Goal: Task Accomplishment & Management: Use online tool/utility

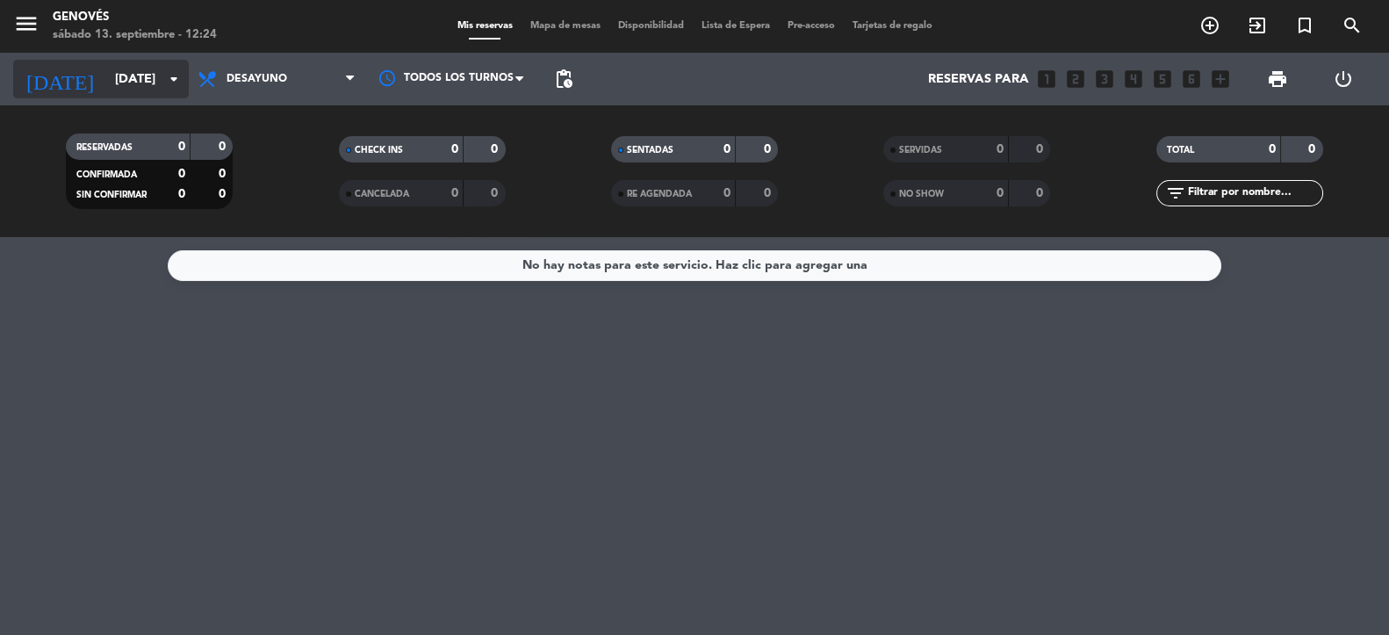
click at [156, 89] on input "[DATE]" at bounding box center [189, 79] width 167 height 32
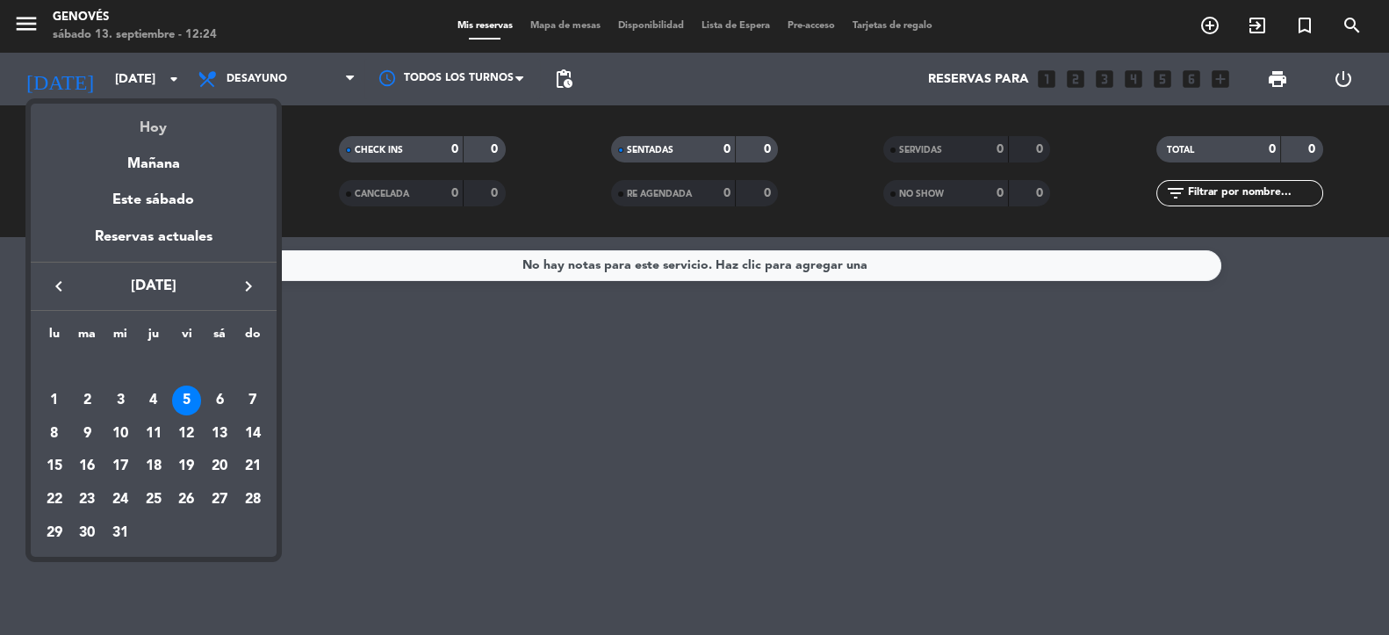
click at [162, 121] on div "Hoy" at bounding box center [154, 122] width 246 height 36
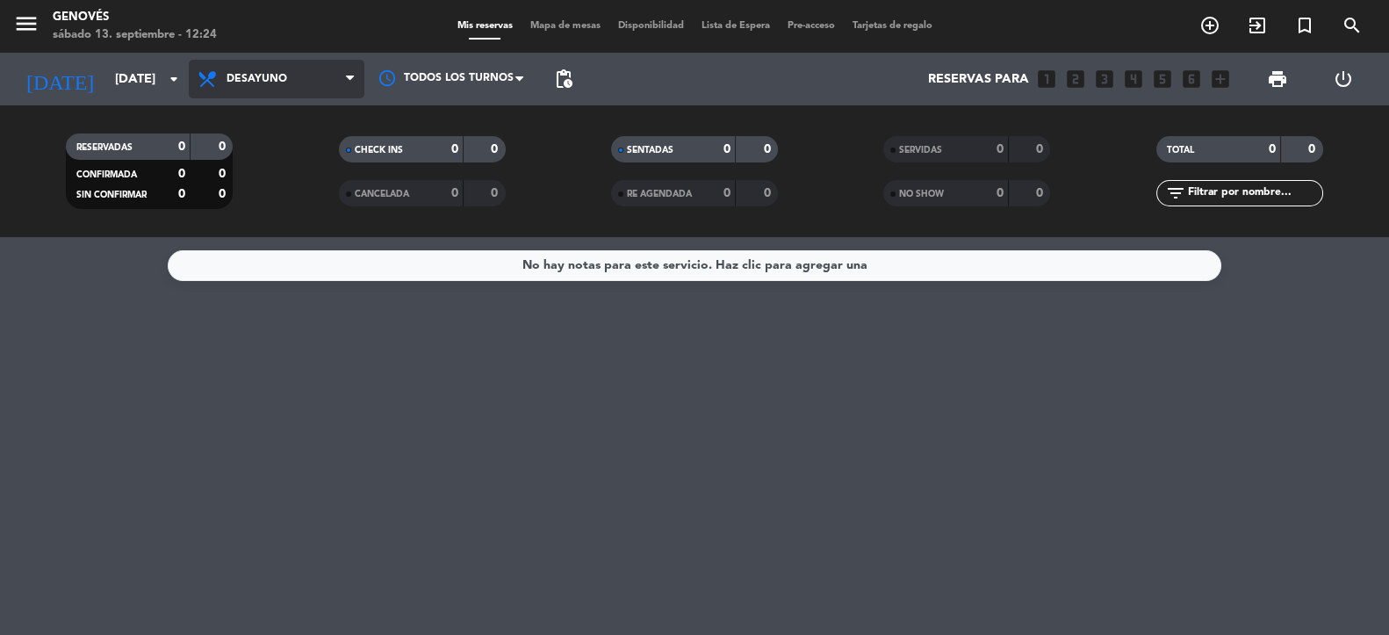
drag, startPoint x: 278, startPoint y: 85, endPoint x: 279, endPoint y: 99, distance: 14.2
click at [278, 84] on span "Desayuno" at bounding box center [257, 79] width 61 height 12
click at [273, 190] on div "menu Genovés [DATE] 13. septiembre - 12:24 Mis reservas Mapa de mesas Disponibi…" at bounding box center [694, 118] width 1389 height 237
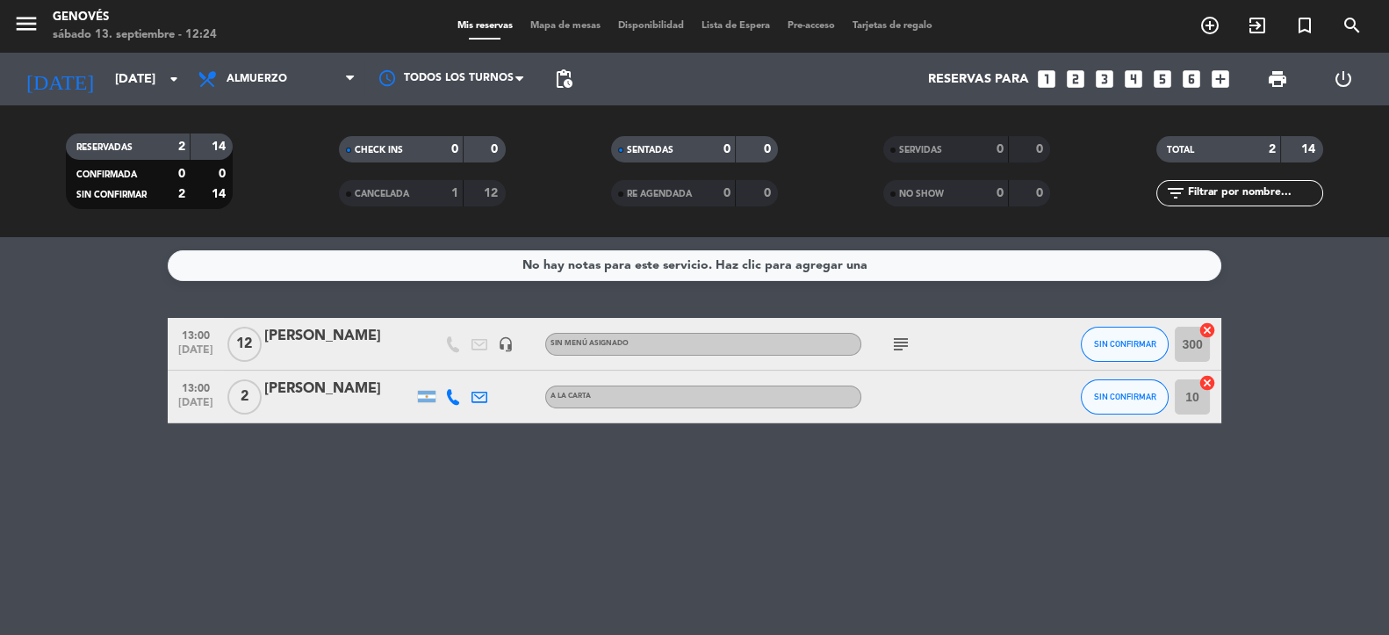
click at [903, 342] on icon "subject" at bounding box center [900, 344] width 21 height 21
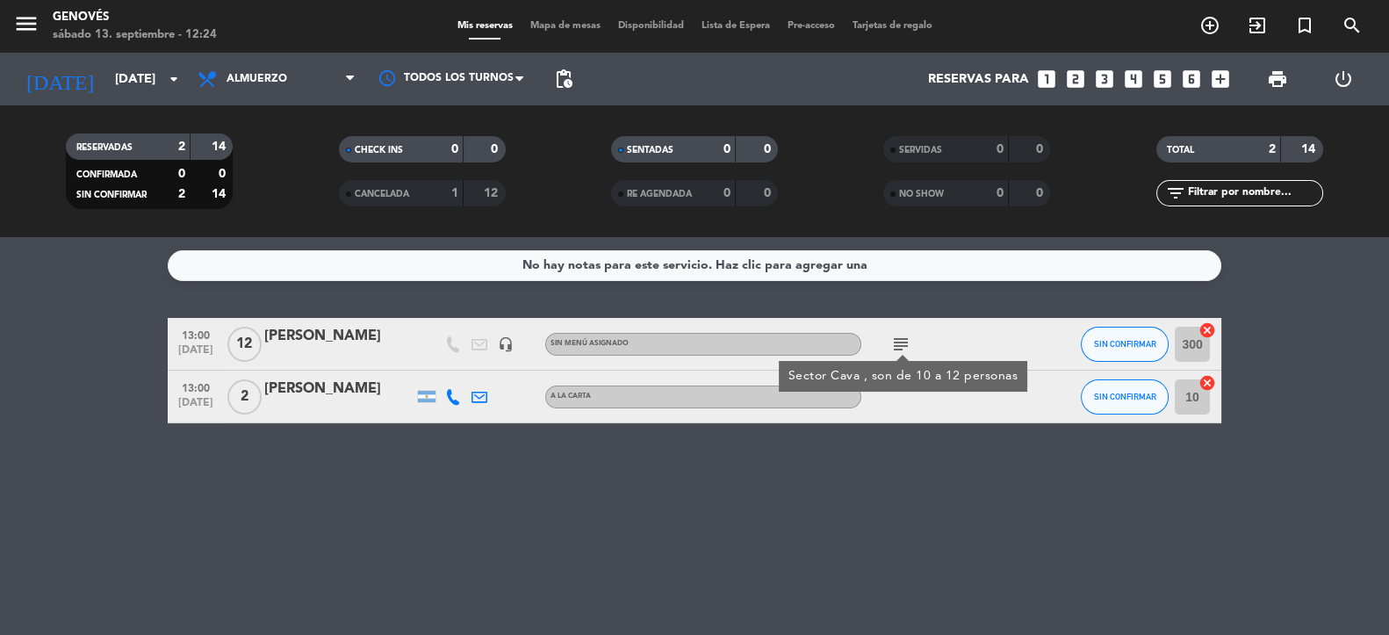
click at [903, 342] on icon "subject" at bounding box center [900, 344] width 21 height 21
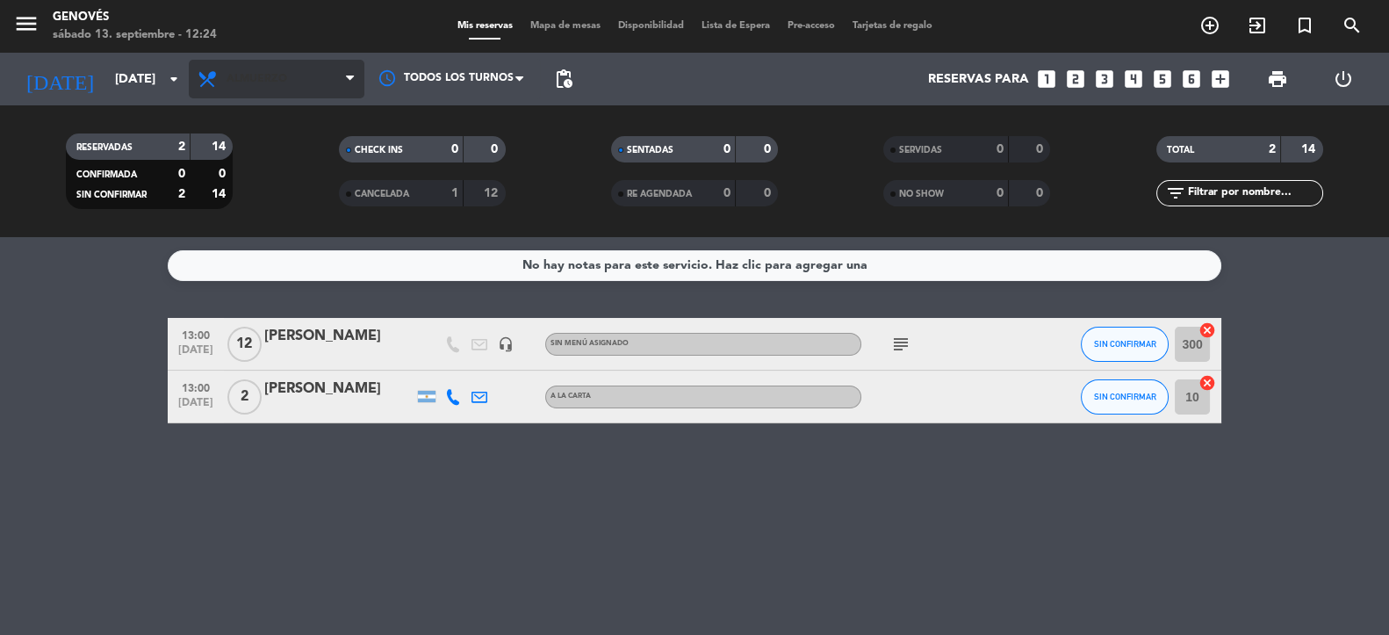
click at [305, 90] on span "Almuerzo" at bounding box center [277, 79] width 176 height 39
click at [263, 227] on div "menu Genovés [DATE] 13. septiembre - 12:24 Mis reservas Mapa de mesas Disponibi…" at bounding box center [694, 118] width 1389 height 237
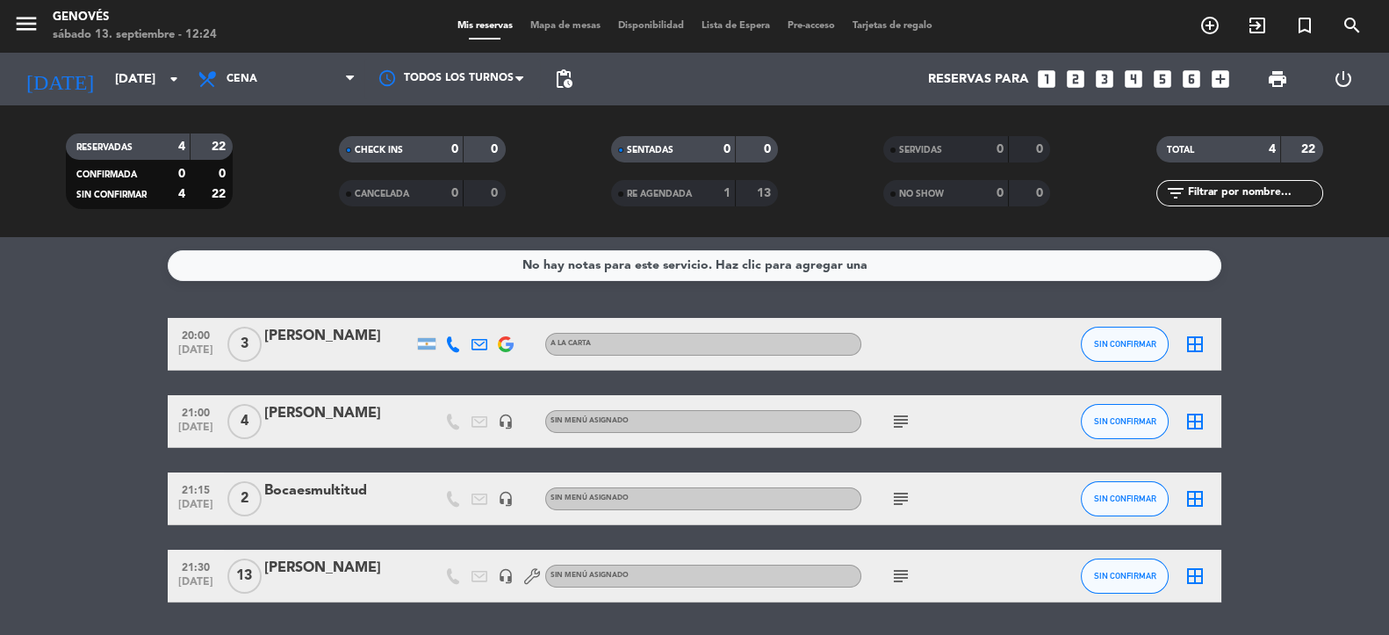
scroll to position [55, 0]
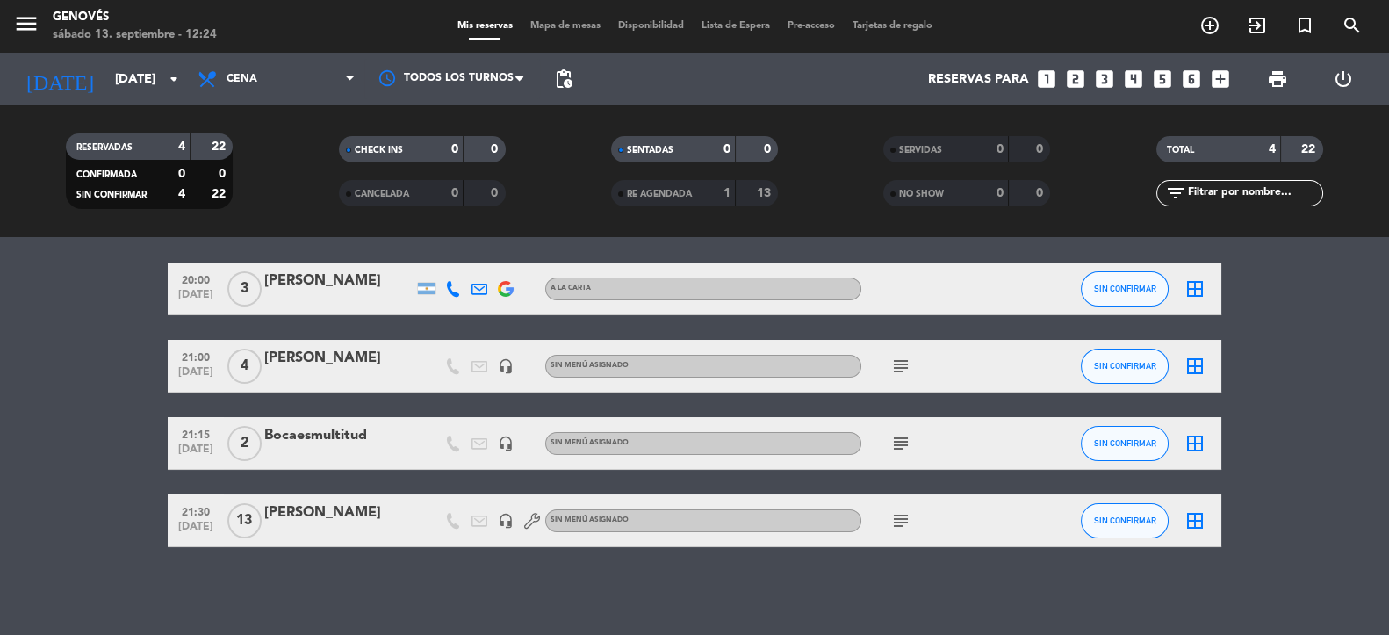
click at [888, 521] on span "subject" at bounding box center [901, 520] width 26 height 21
click at [898, 521] on icon "subject" at bounding box center [900, 520] width 21 height 21
click at [905, 519] on icon "subject" at bounding box center [900, 520] width 21 height 21
click at [898, 433] on icon "subject" at bounding box center [900, 443] width 21 height 21
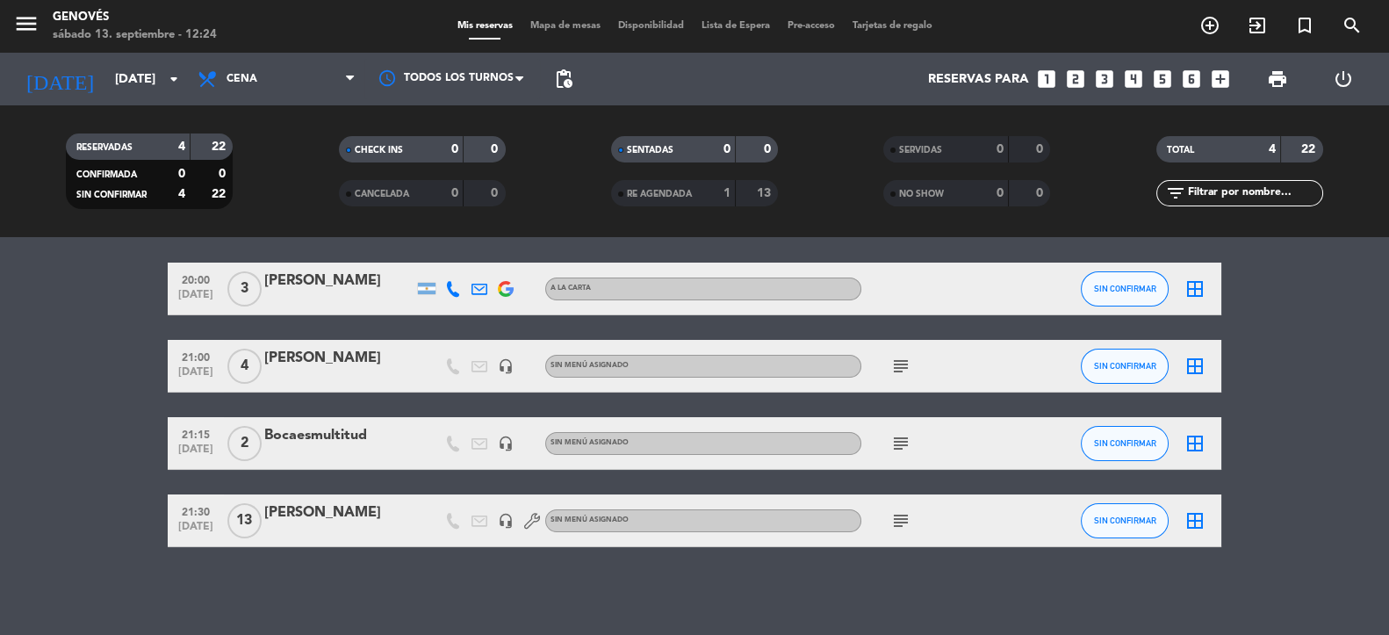
click at [898, 372] on icon "subject" at bounding box center [900, 366] width 21 height 21
click at [898, 363] on icon "subject" at bounding box center [900, 366] width 21 height 21
click at [424, 566] on div "No hay notas para este servicio. Haz clic para agregar una 20:00 [DATE] 3 [PERS…" at bounding box center [694, 436] width 1389 height 398
click at [155, 100] on div "[DATE] [DATE] arrow_drop_down" at bounding box center [101, 79] width 176 height 53
click at [156, 85] on input "[DATE]" at bounding box center [189, 79] width 167 height 32
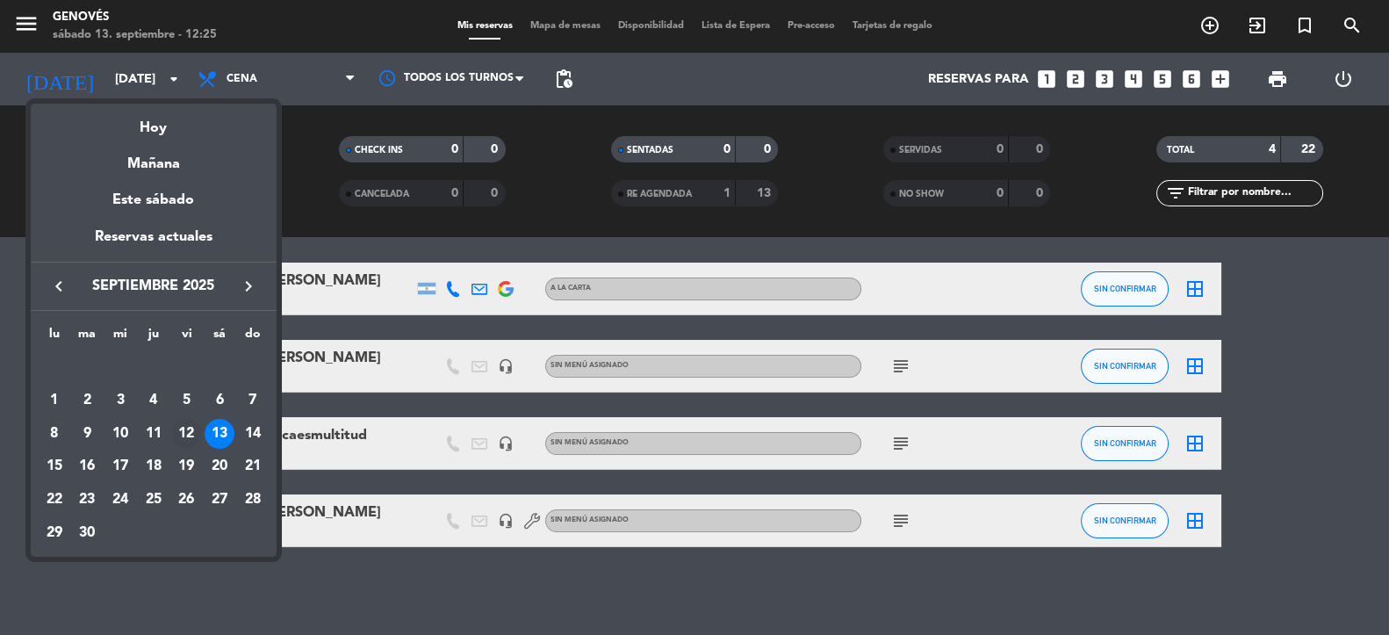
click at [184, 431] on div "12" at bounding box center [187, 434] width 30 height 30
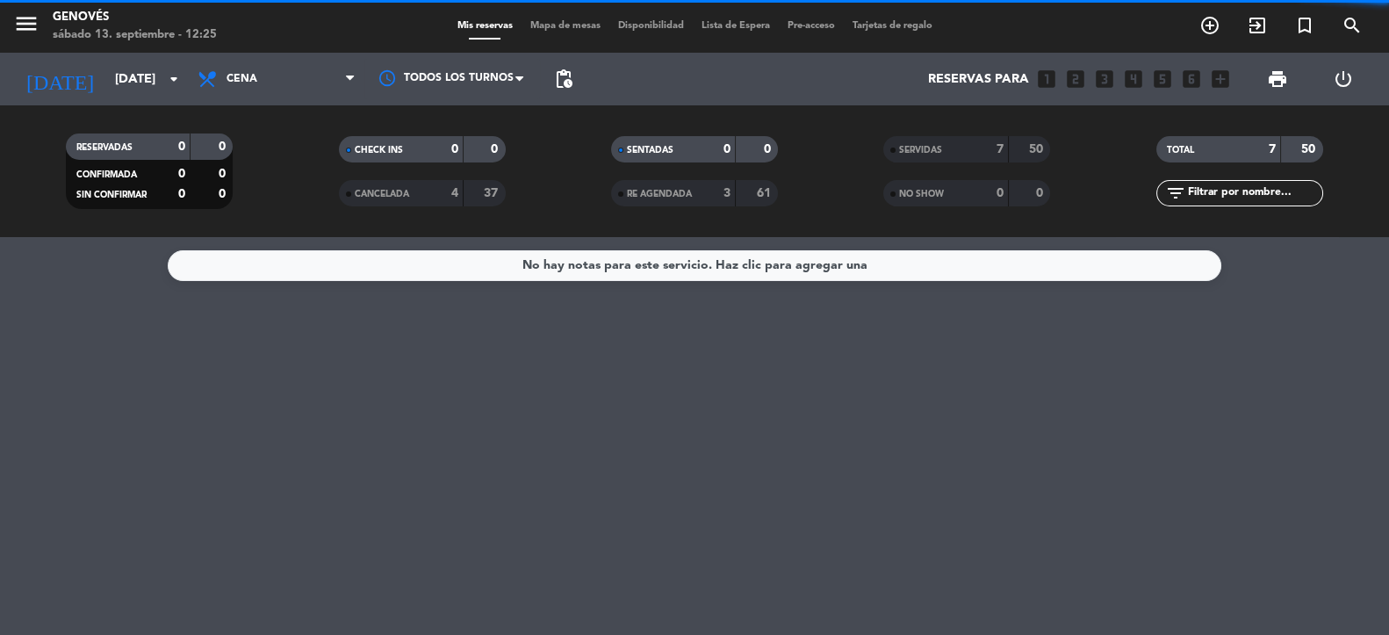
scroll to position [0, 0]
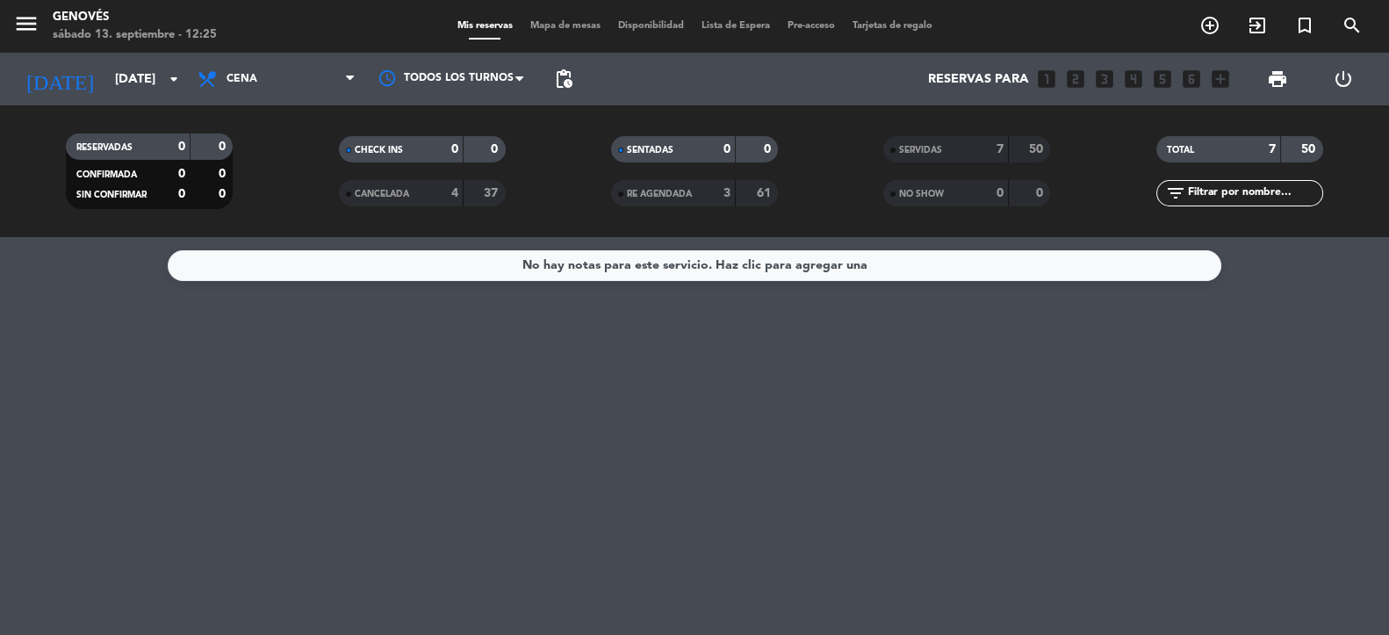
click at [937, 157] on div "SERVIDAS" at bounding box center [928, 150] width 81 height 20
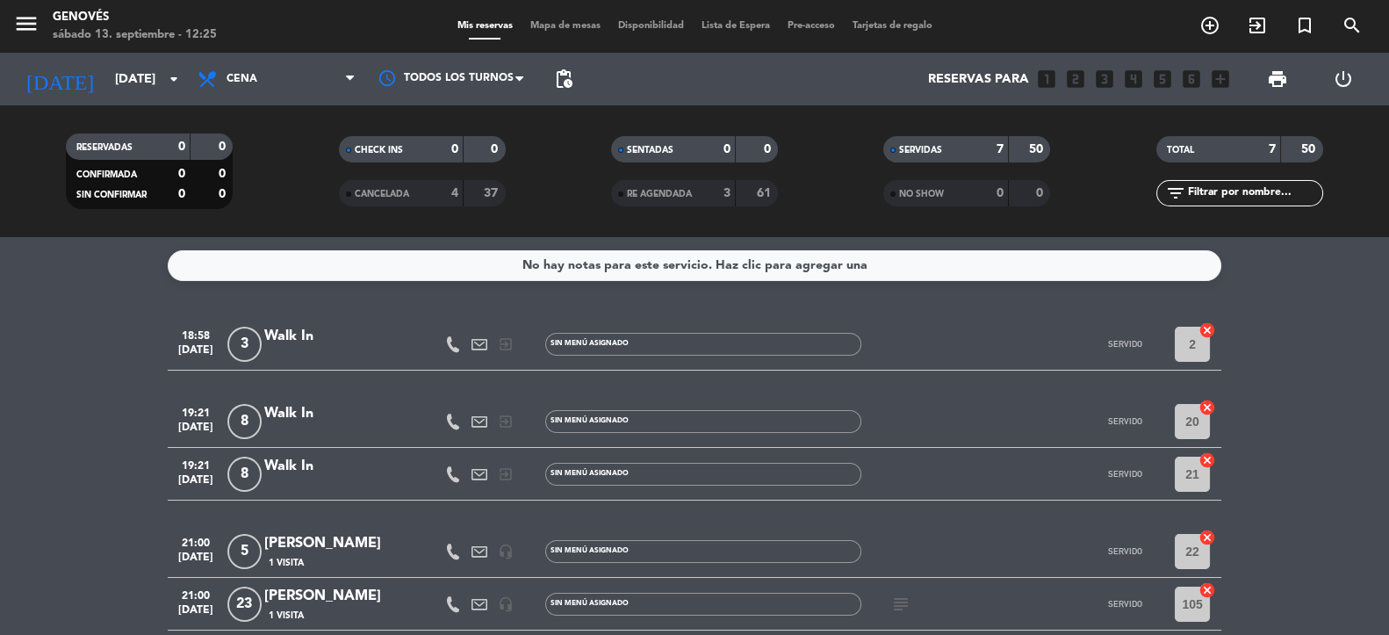
click at [934, 162] on div "SERVIDAS 7 50" at bounding box center [967, 158] width 272 height 44
click at [940, 155] on div "SERVIDAS" at bounding box center [928, 150] width 81 height 20
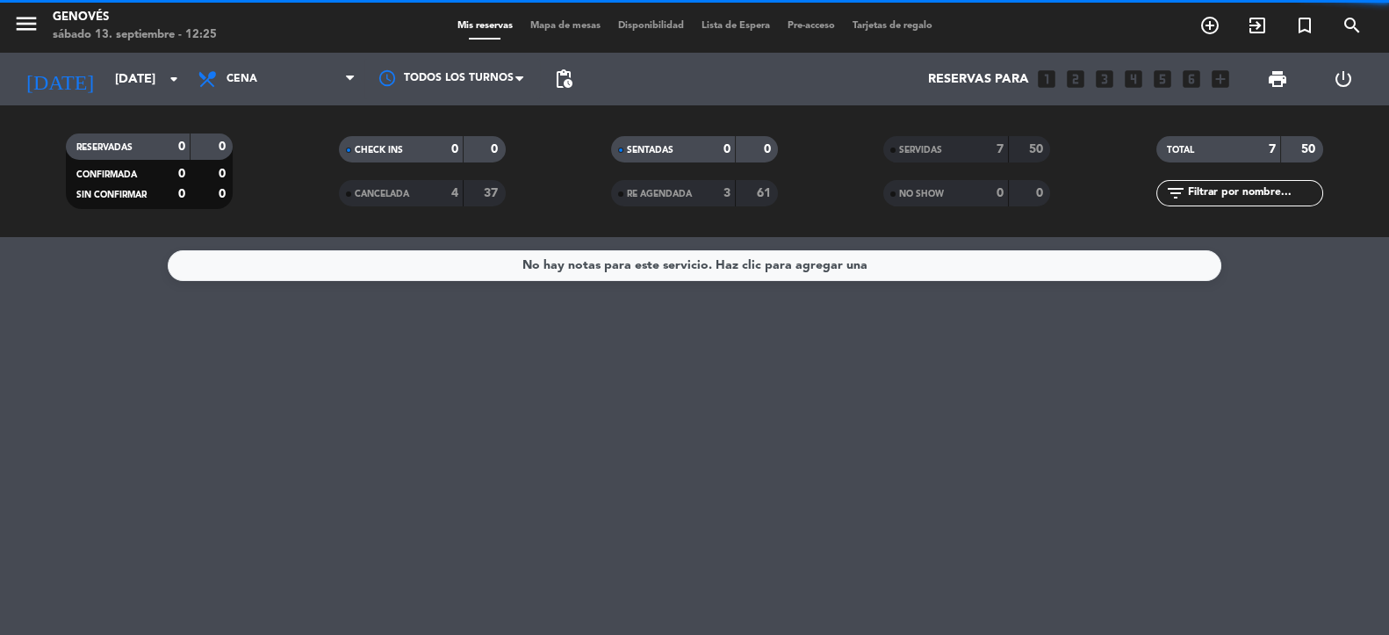
click at [729, 191] on strong "3" at bounding box center [727, 193] width 7 height 12
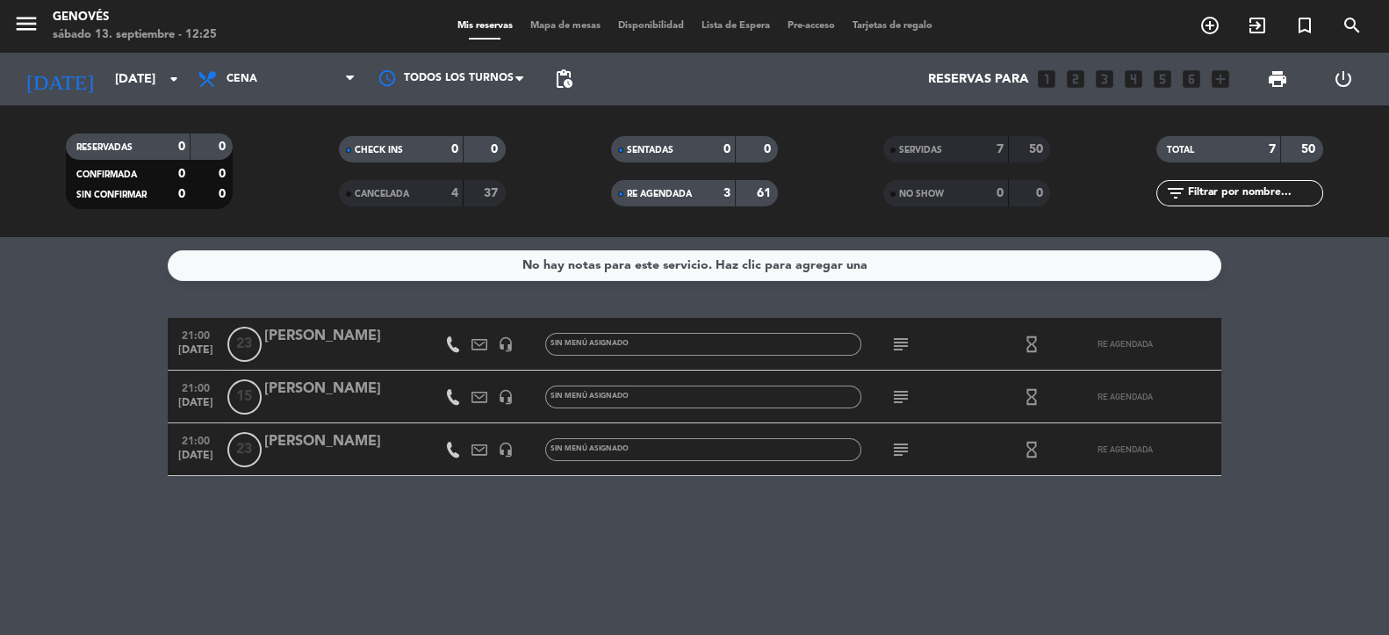
click at [718, 194] on div "3" at bounding box center [713, 194] width 35 height 20
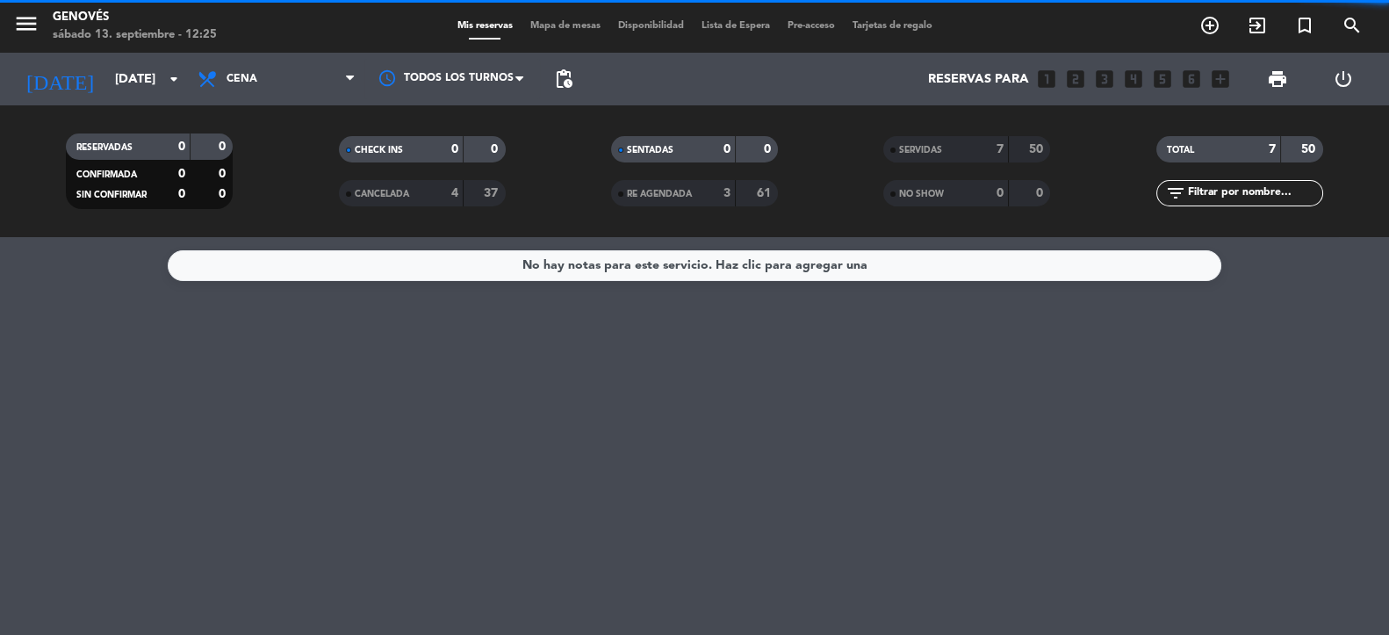
click at [461, 189] on div "CANCELADA 4 37" at bounding box center [422, 193] width 167 height 26
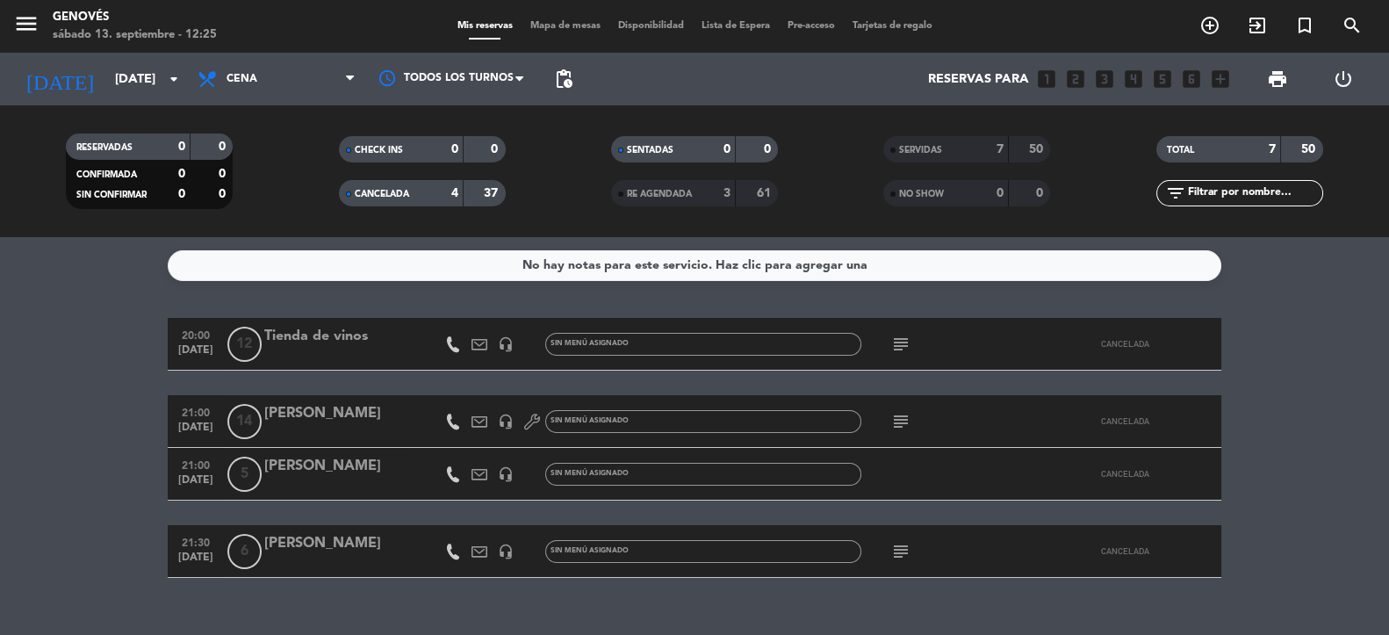
click at [461, 189] on div "CANCELADA 4 37" at bounding box center [422, 193] width 167 height 26
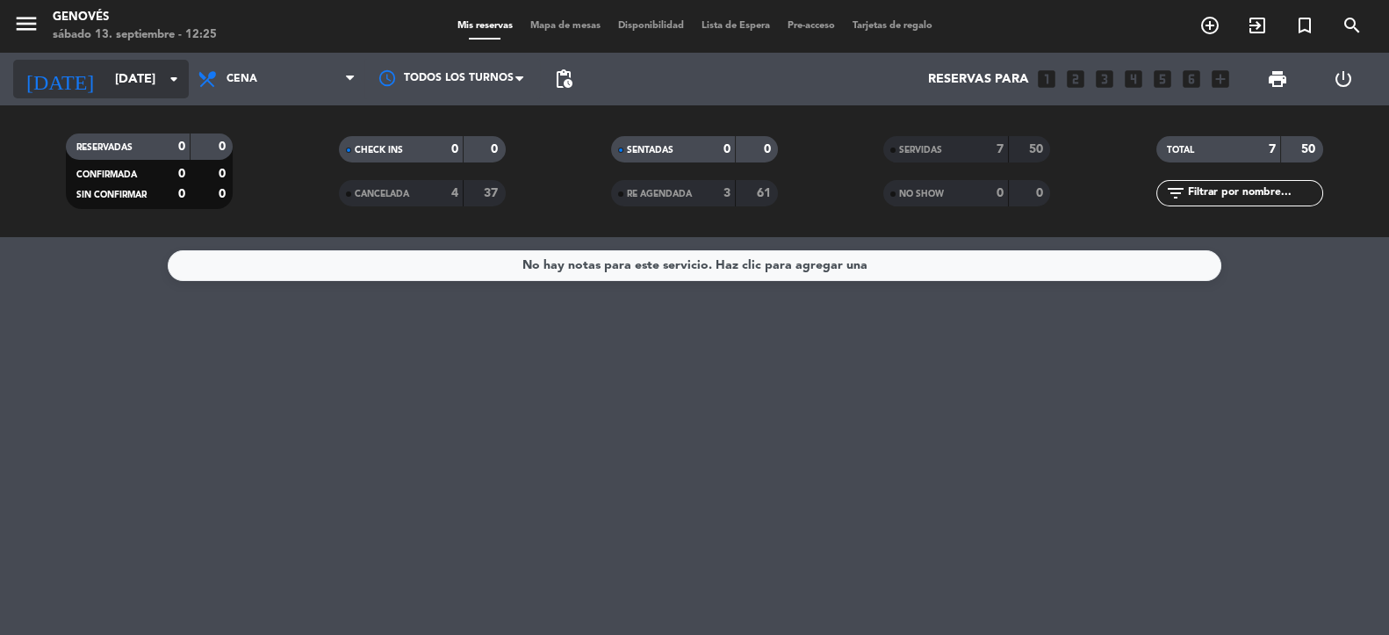
click at [173, 97] on div "[DATE] [DATE] arrow_drop_down" at bounding box center [101, 79] width 176 height 39
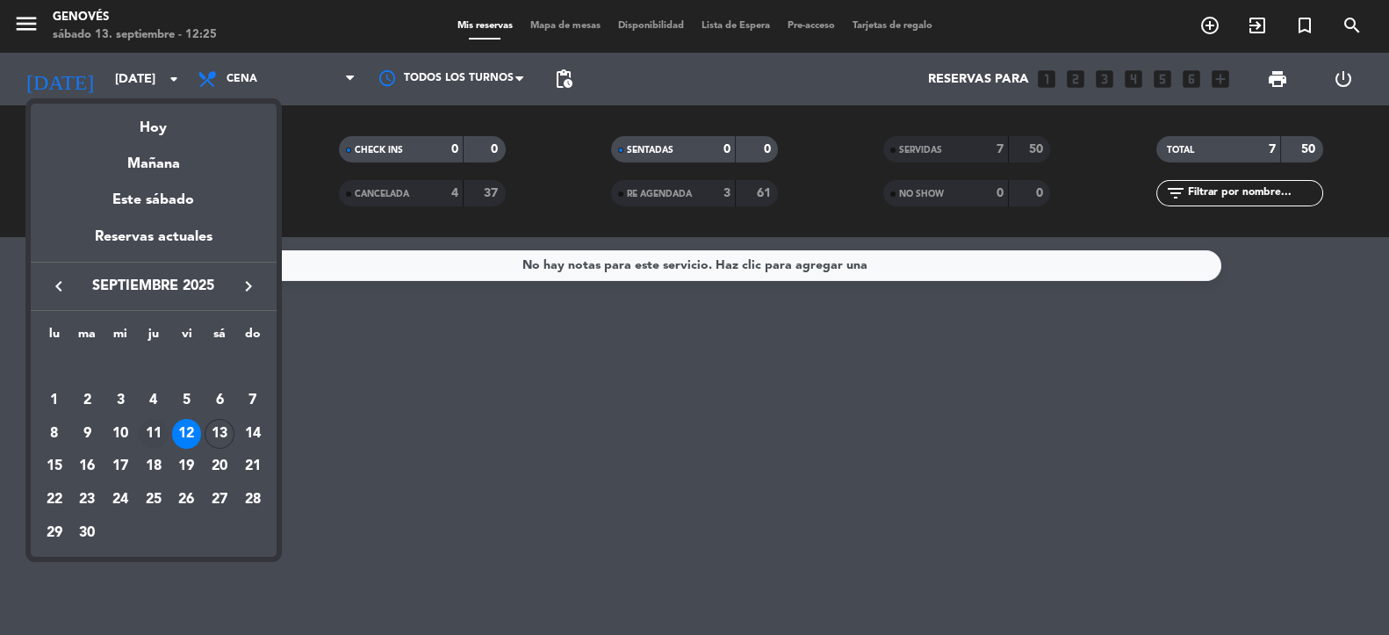
click at [156, 425] on div "11" at bounding box center [154, 434] width 30 height 30
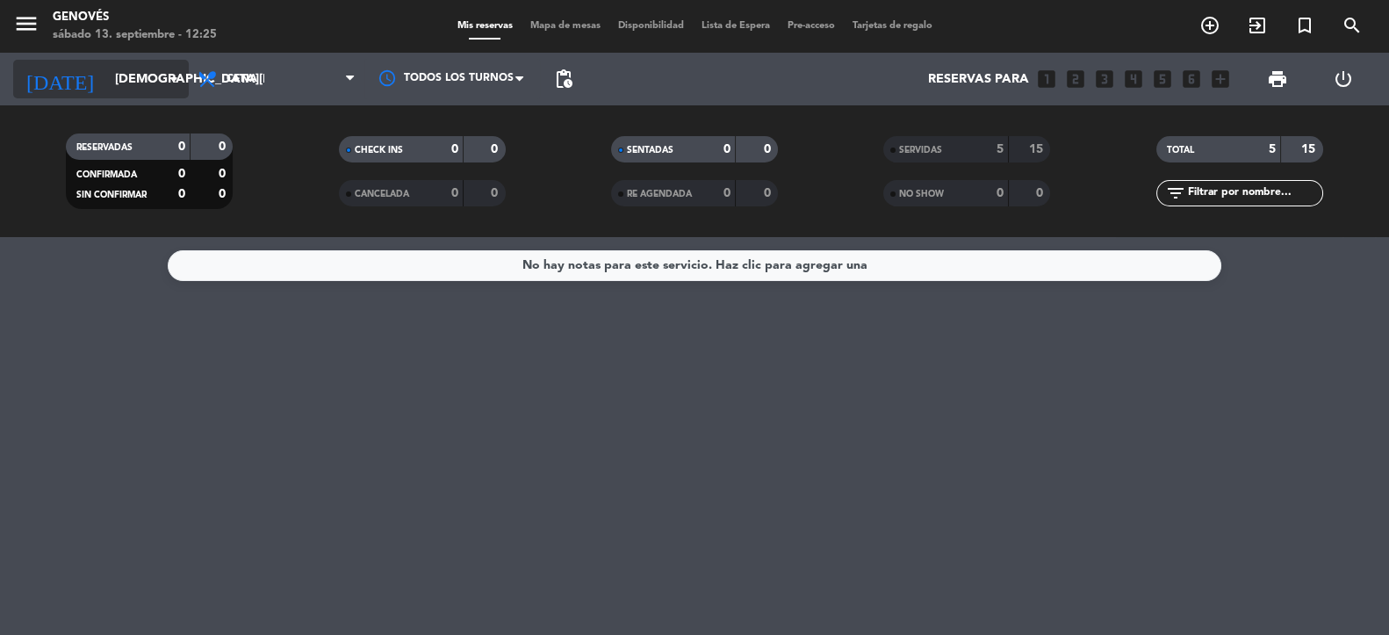
click at [146, 78] on input "[DEMOGRAPHIC_DATA][DATE]" at bounding box center [189, 79] width 167 height 32
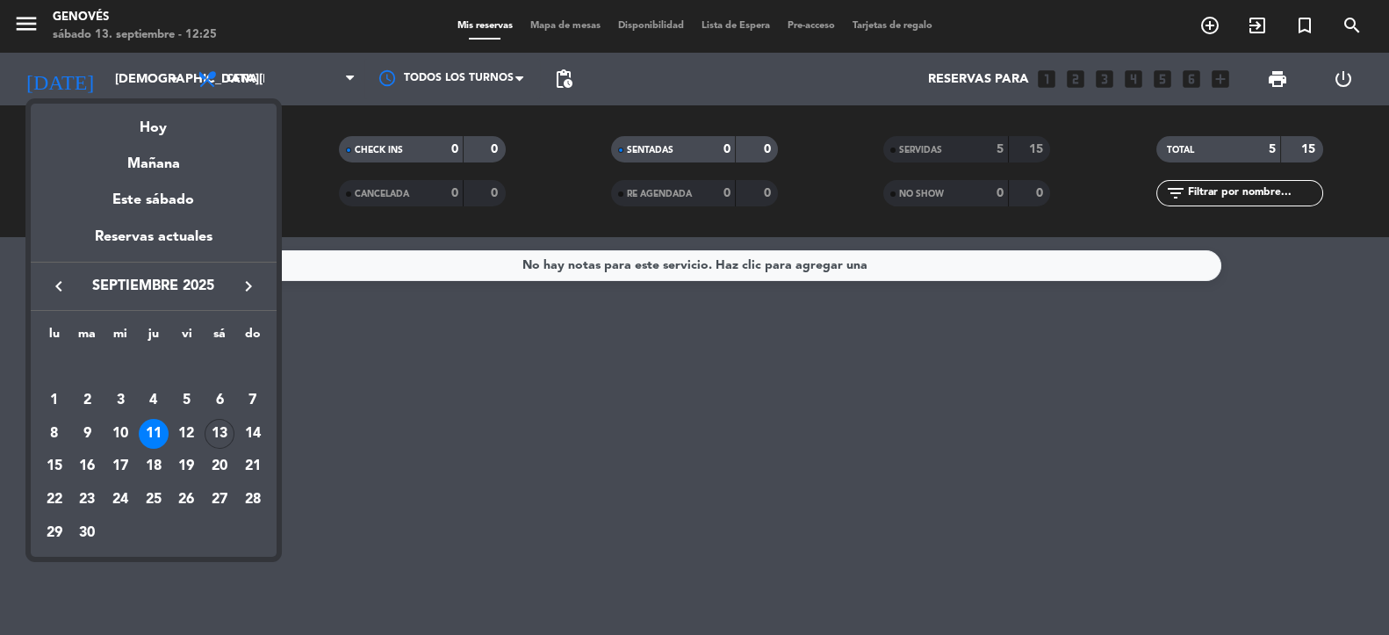
click at [397, 438] on div at bounding box center [694, 317] width 1389 height 635
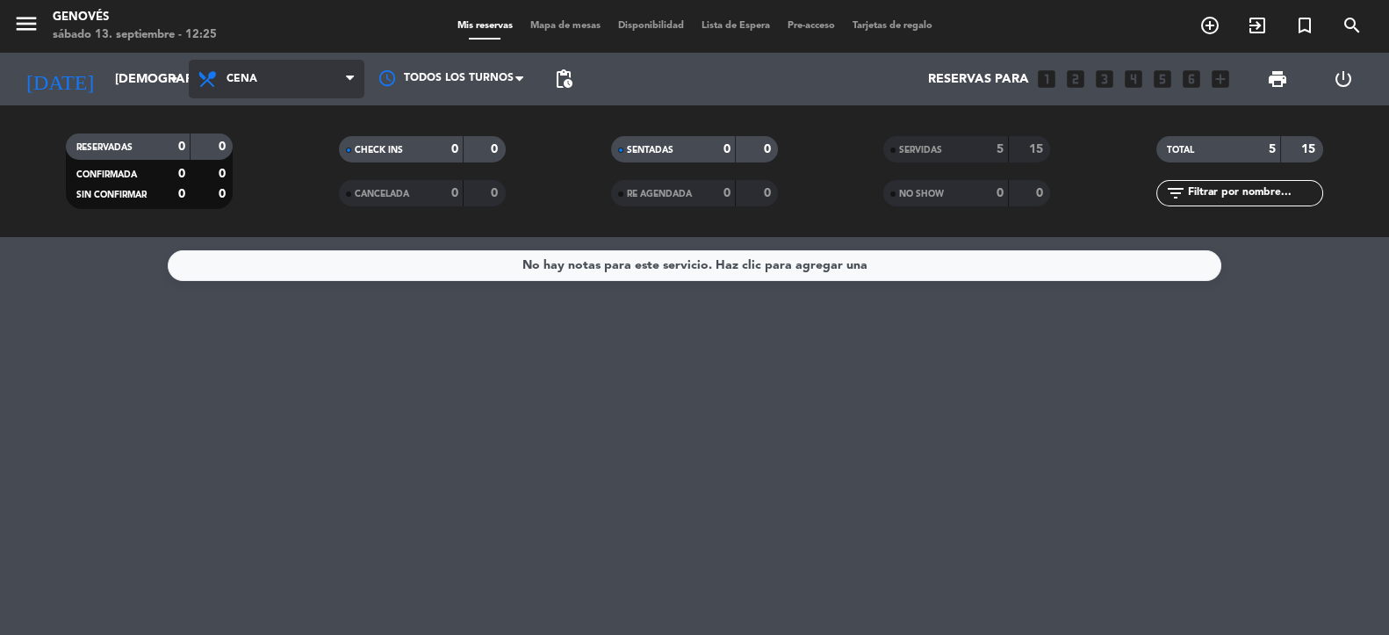
click at [287, 92] on span "Cena" at bounding box center [277, 79] width 176 height 39
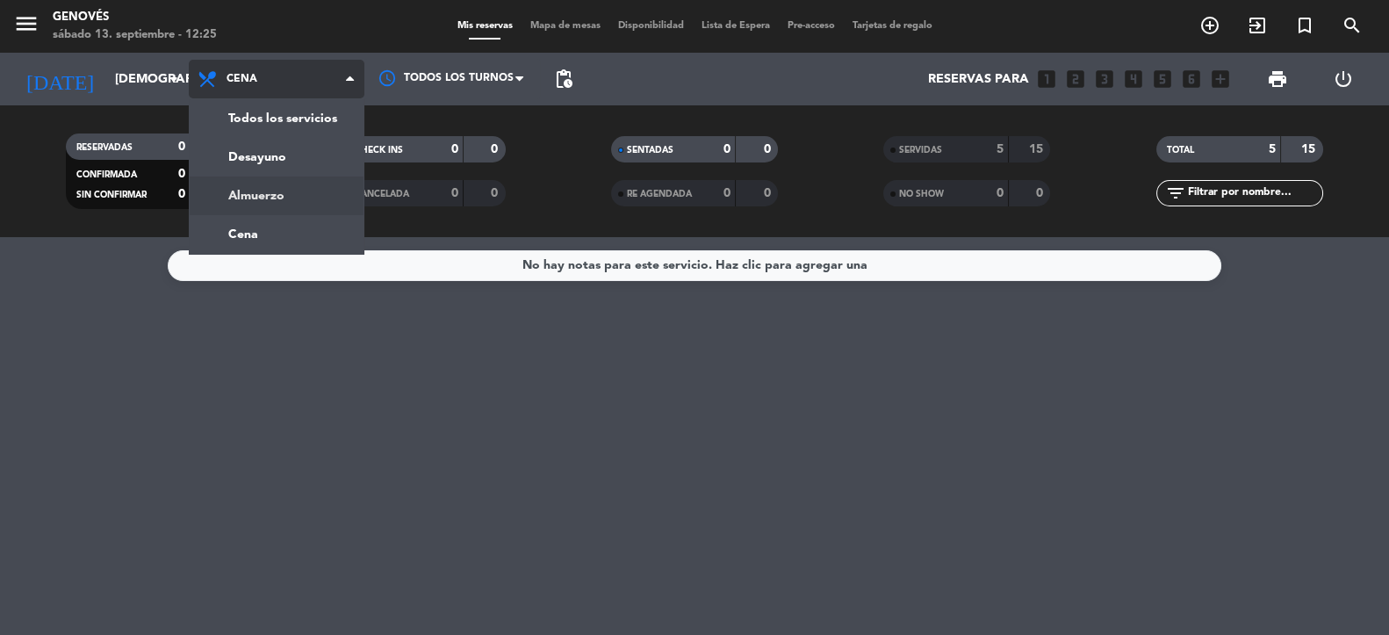
click at [249, 198] on div "menu Genovés [DATE] 13. septiembre - 12:25 Mis reservas Mapa de mesas Disponibi…" at bounding box center [694, 118] width 1389 height 237
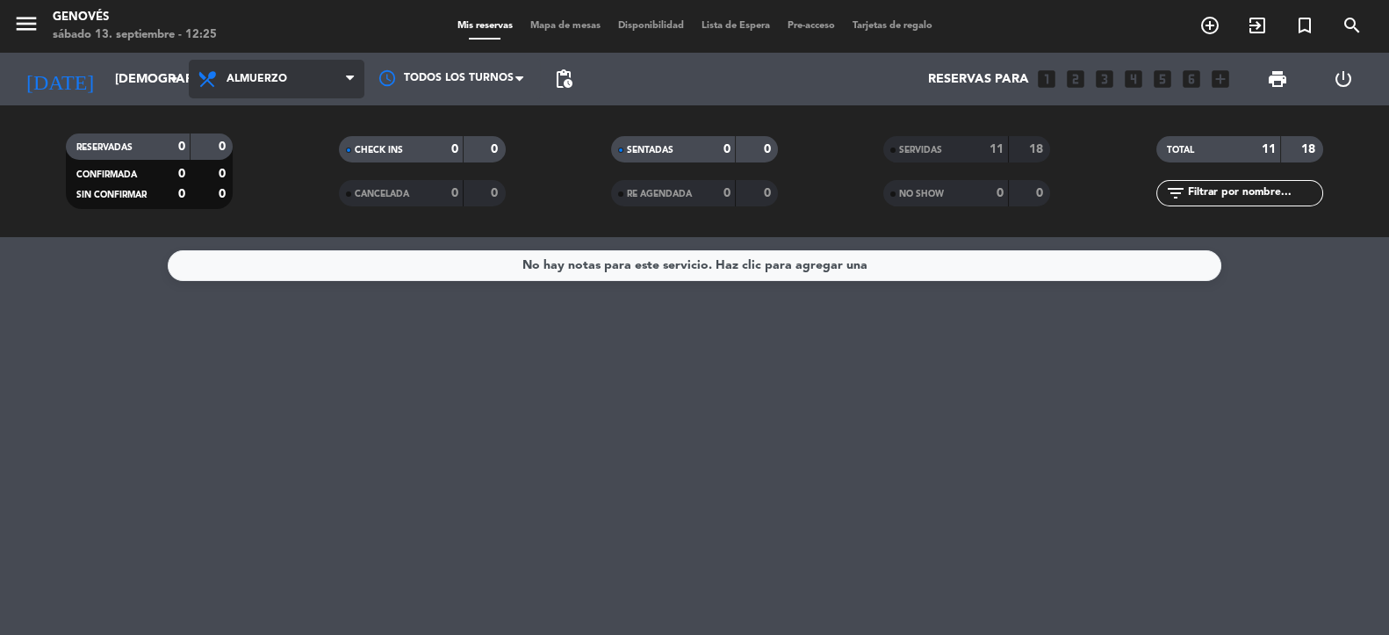
click at [298, 86] on span "Almuerzo" at bounding box center [277, 79] width 176 height 39
click at [258, 235] on div "menu Genovés [DATE] 13. septiembre - 12:25 Mis reservas Mapa de mesas Disponibi…" at bounding box center [694, 118] width 1389 height 237
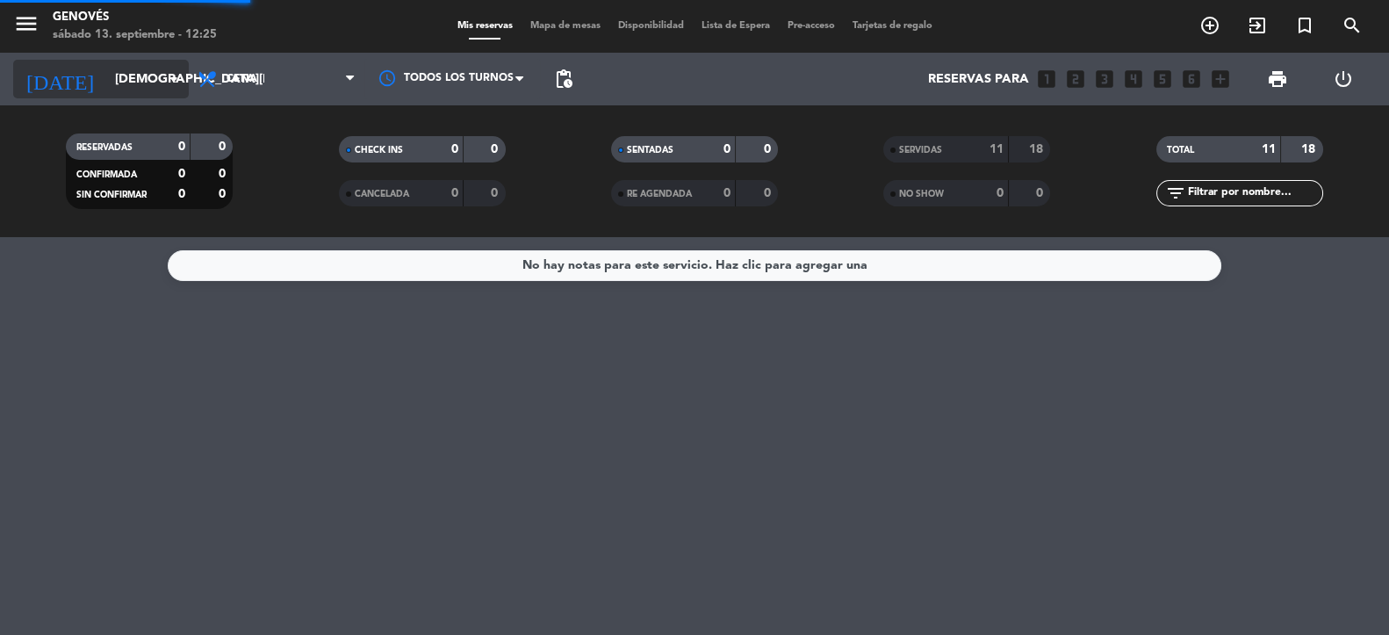
click at [134, 91] on input "[DEMOGRAPHIC_DATA][DATE]" at bounding box center [189, 79] width 167 height 32
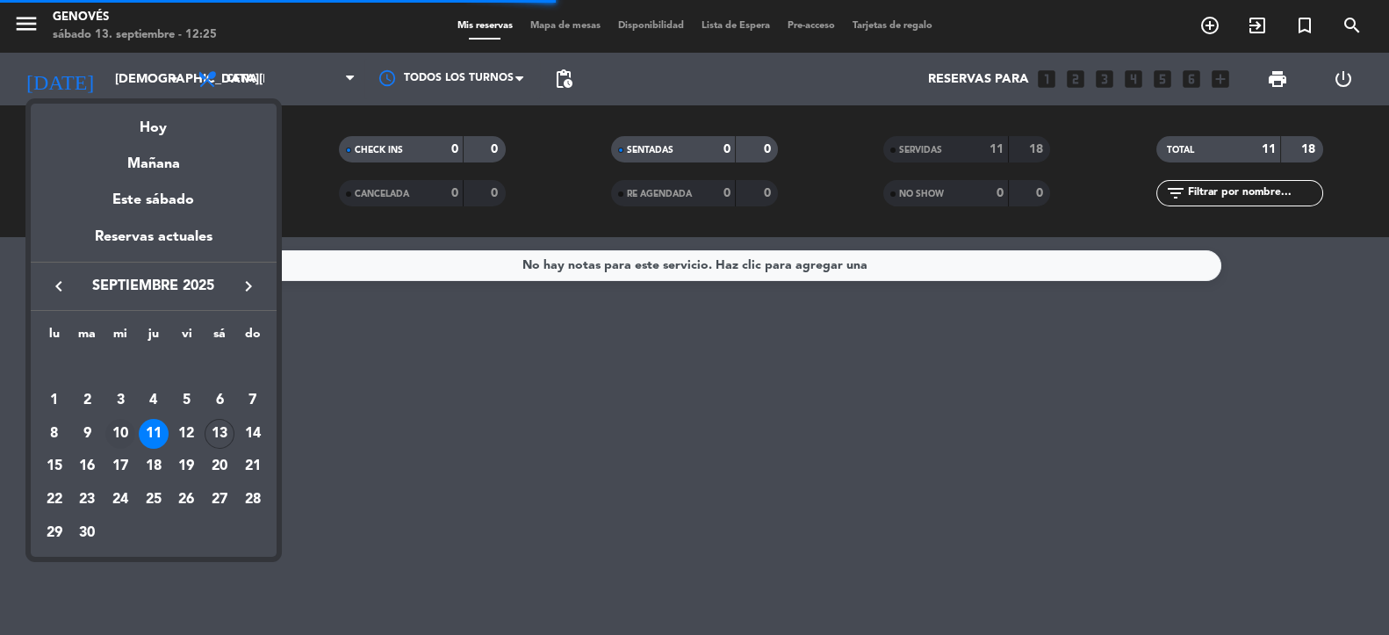
click at [122, 432] on div "10" at bounding box center [120, 434] width 30 height 30
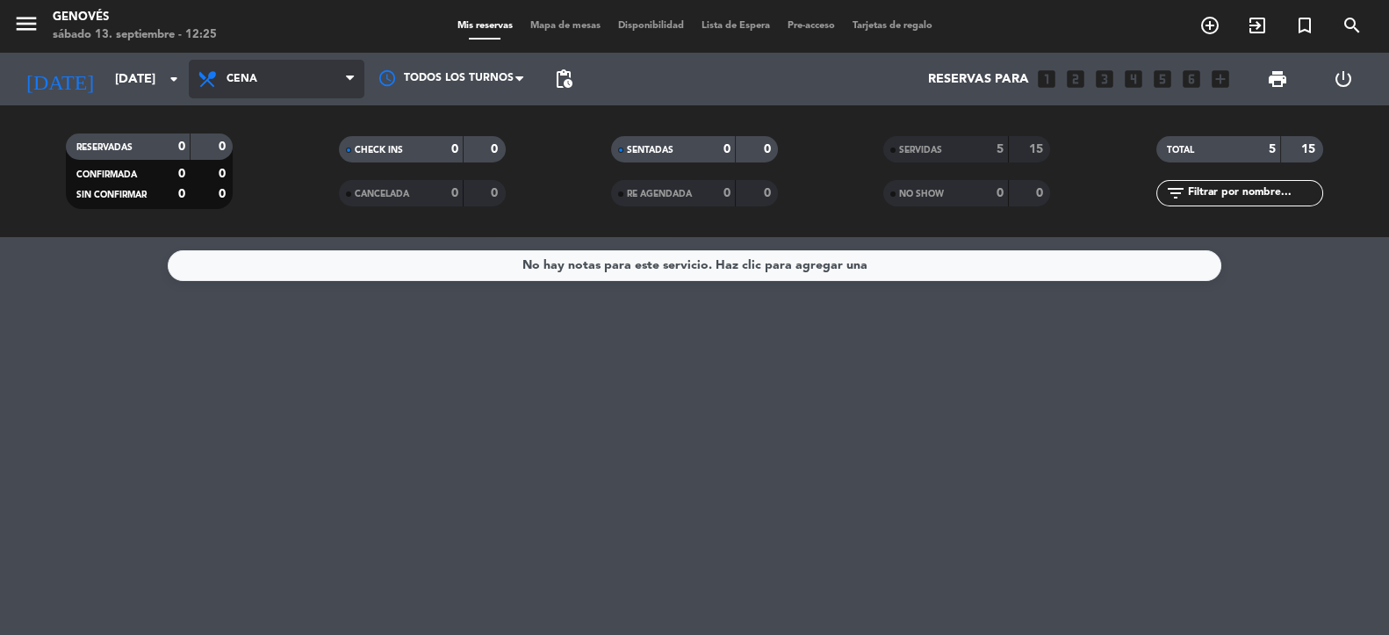
click at [275, 68] on span "Cena" at bounding box center [277, 79] width 176 height 39
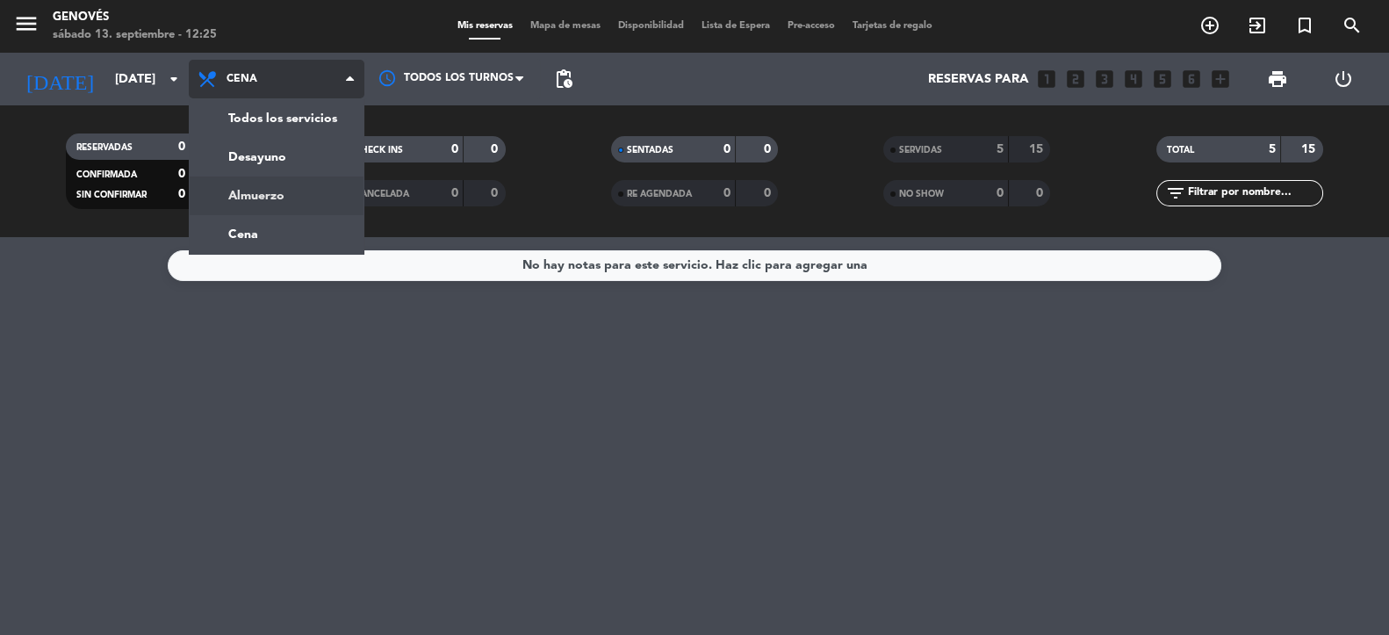
click at [252, 200] on div "menu Genovés [DATE] 13. septiembre - 12:25 Mis reservas Mapa de mesas Disponibi…" at bounding box center [694, 118] width 1389 height 237
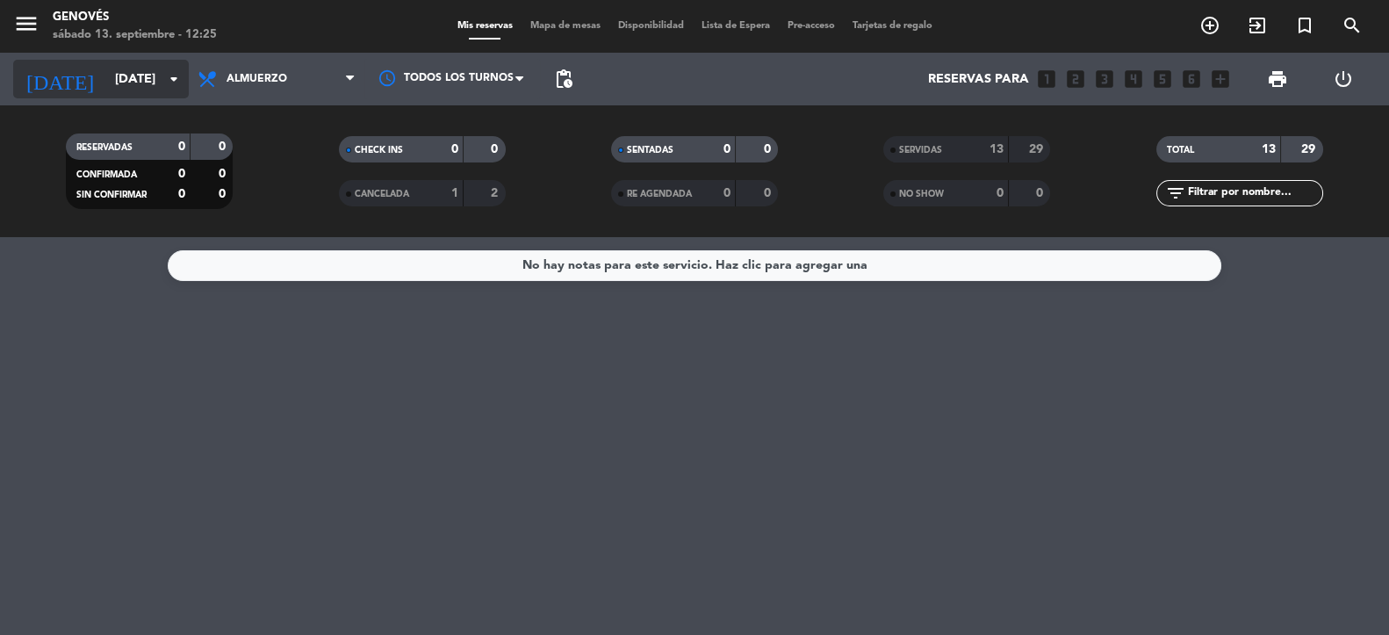
click at [165, 83] on icon "arrow_drop_down" at bounding box center [173, 78] width 21 height 21
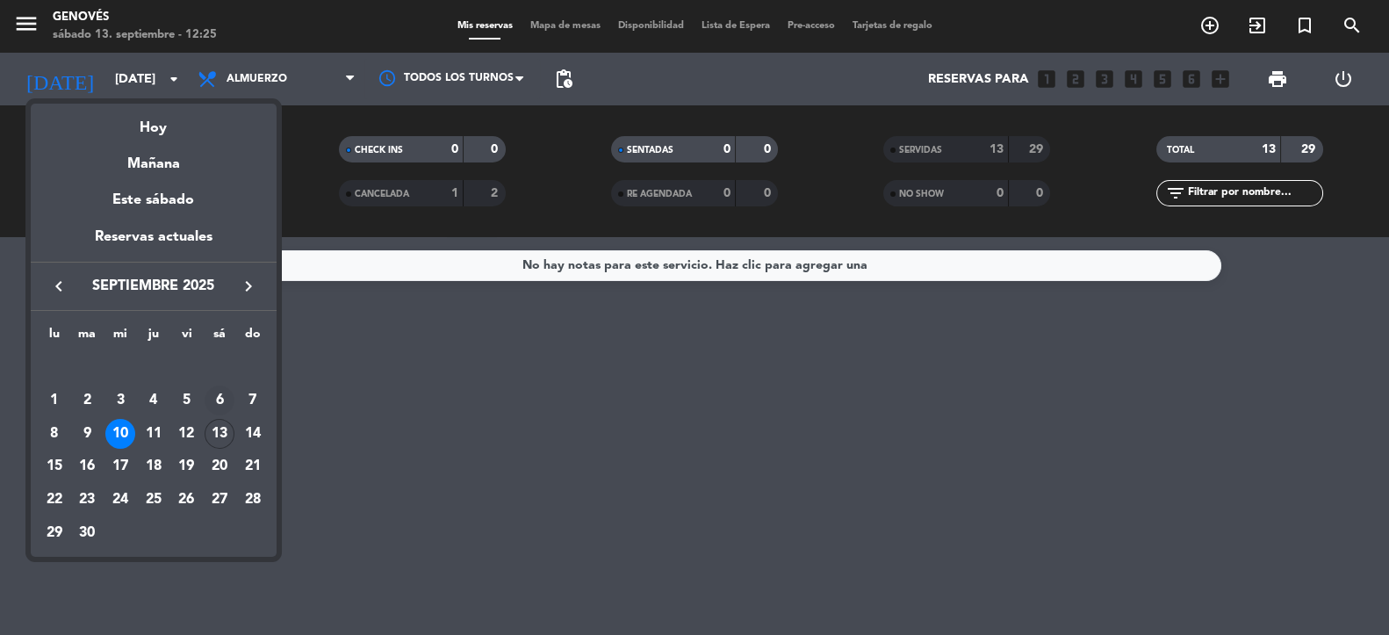
click at [220, 400] on div "6" at bounding box center [220, 401] width 30 height 30
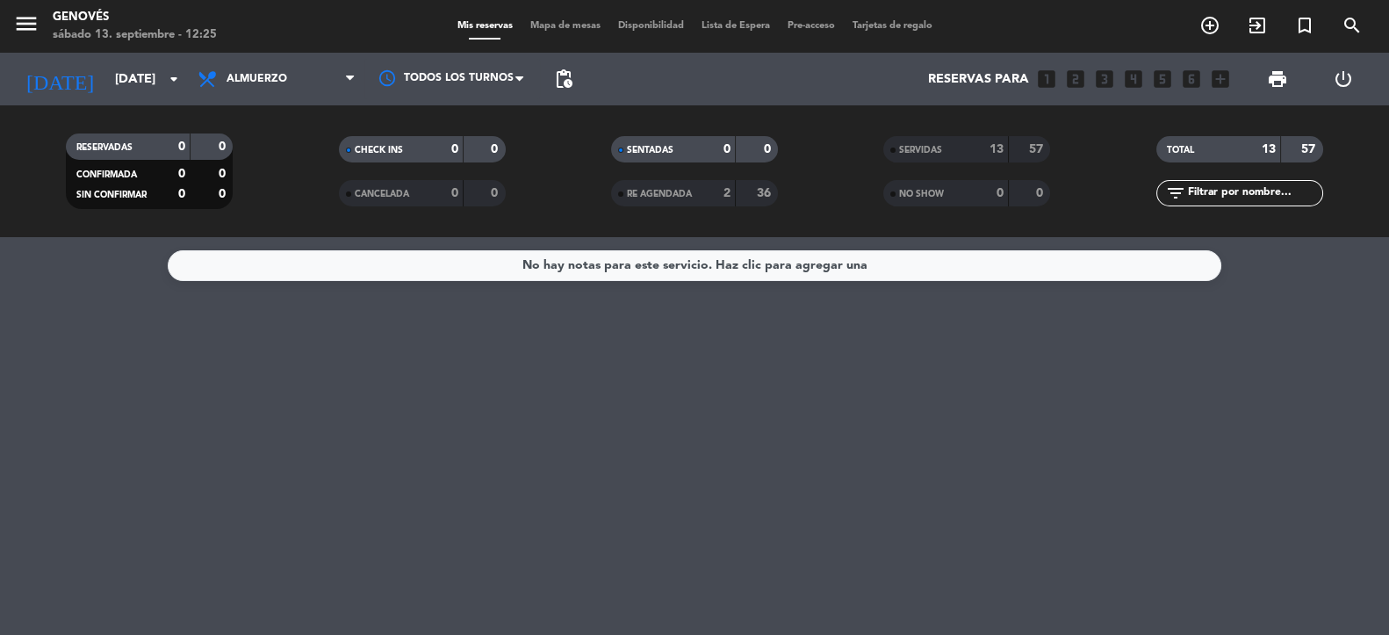
click at [273, 75] on span "Almuerzo" at bounding box center [257, 79] width 61 height 12
click at [249, 234] on div "menu Genovés [DATE] 13. septiembre - 12:25 Mis reservas Mapa de mesas Disponibi…" at bounding box center [694, 118] width 1389 height 237
click at [308, 88] on span "Cena" at bounding box center [277, 79] width 176 height 39
click at [277, 178] on div "menu Genovés [DATE] 13. septiembre - 12:25 Mis reservas Mapa de mesas Disponibi…" at bounding box center [694, 118] width 1389 height 237
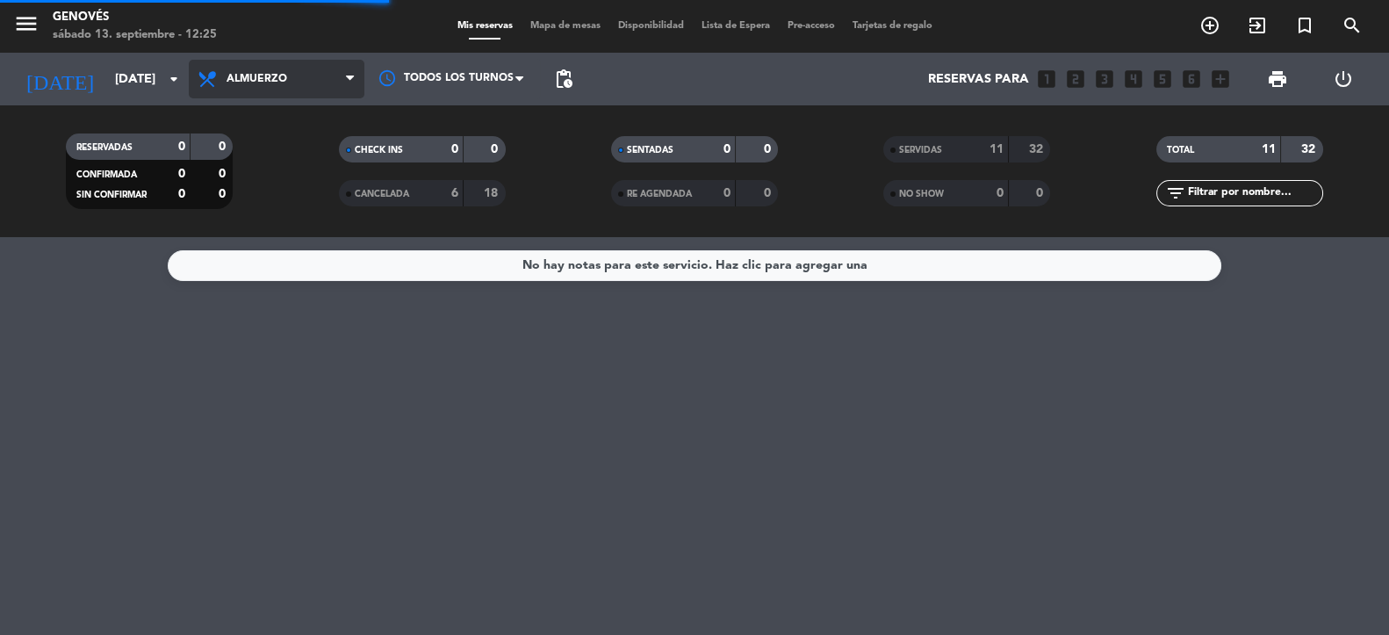
click at [277, 85] on span "Almuerzo" at bounding box center [277, 79] width 176 height 39
click at [263, 76] on span "Almuerzo" at bounding box center [257, 79] width 61 height 12
click at [251, 146] on div "menu Genovés [DATE] 13. septiembre - 12:25 Mis reservas Mapa de mesas Disponibi…" at bounding box center [694, 118] width 1389 height 237
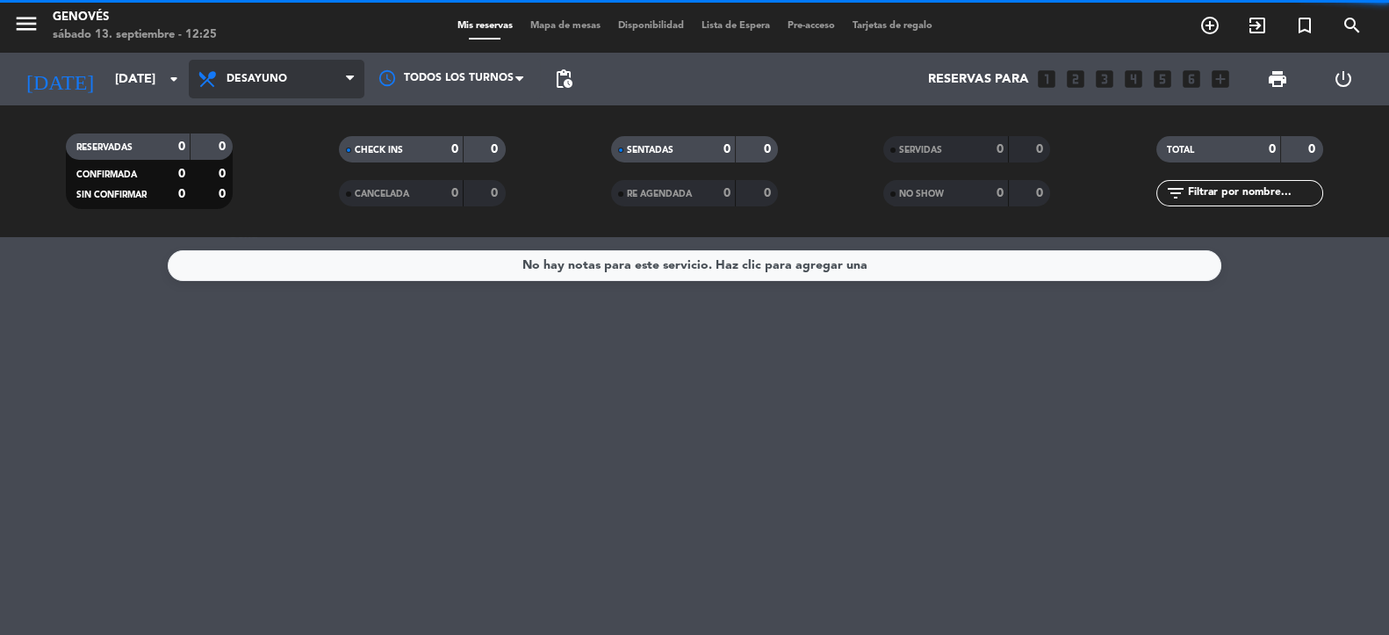
click at [299, 70] on span "Desayuno" at bounding box center [277, 79] width 176 height 39
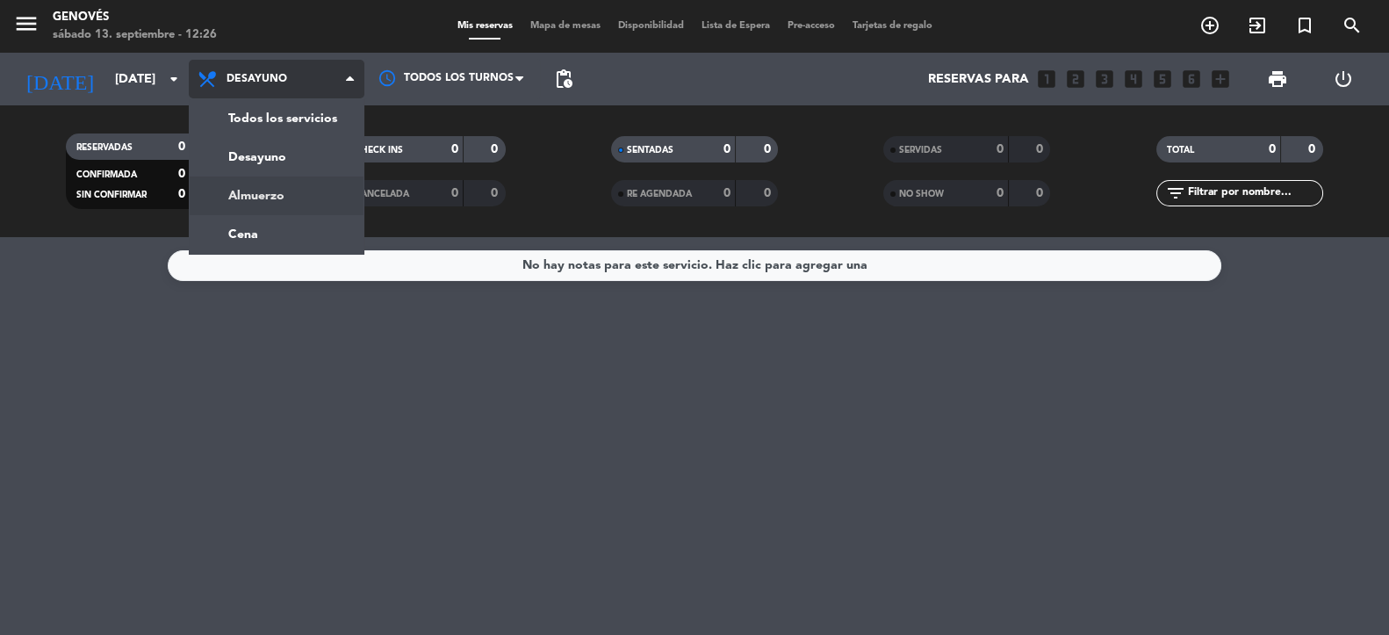
click at [269, 184] on div "menu Genovés [DATE] 13. septiembre - 12:26 Mis reservas Mapa de mesas Disponibi…" at bounding box center [694, 118] width 1389 height 237
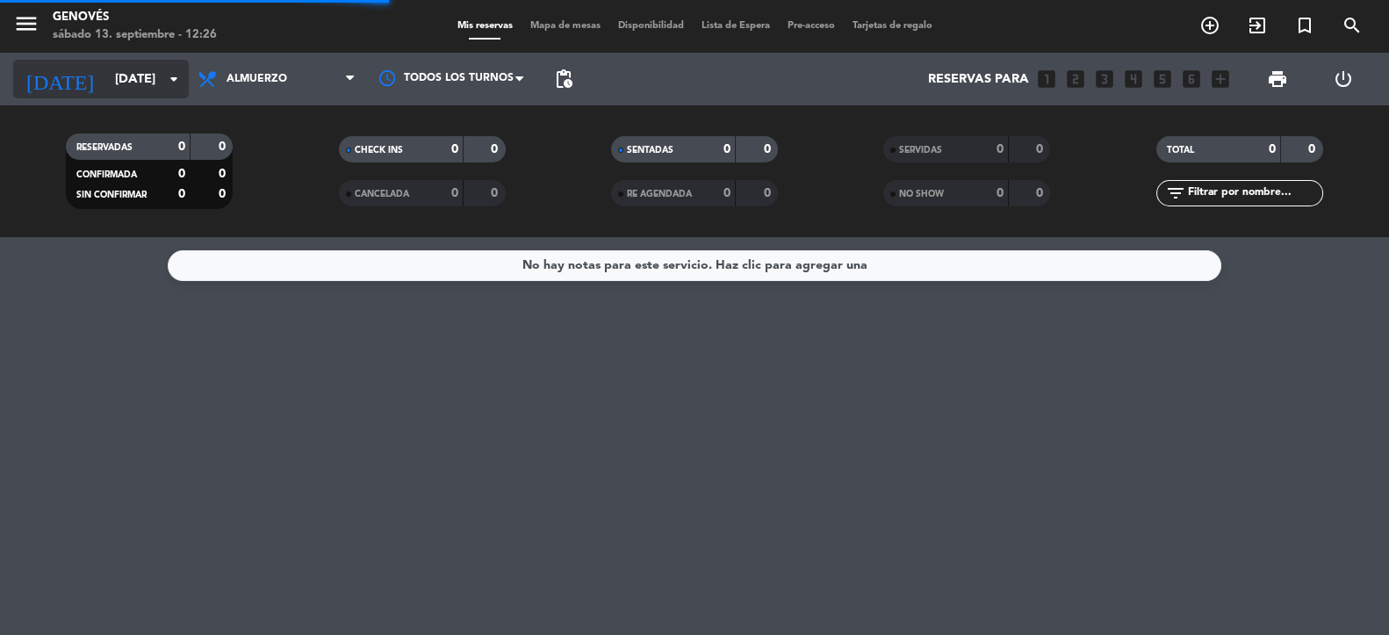
click at [142, 84] on input "[DATE]" at bounding box center [189, 79] width 167 height 32
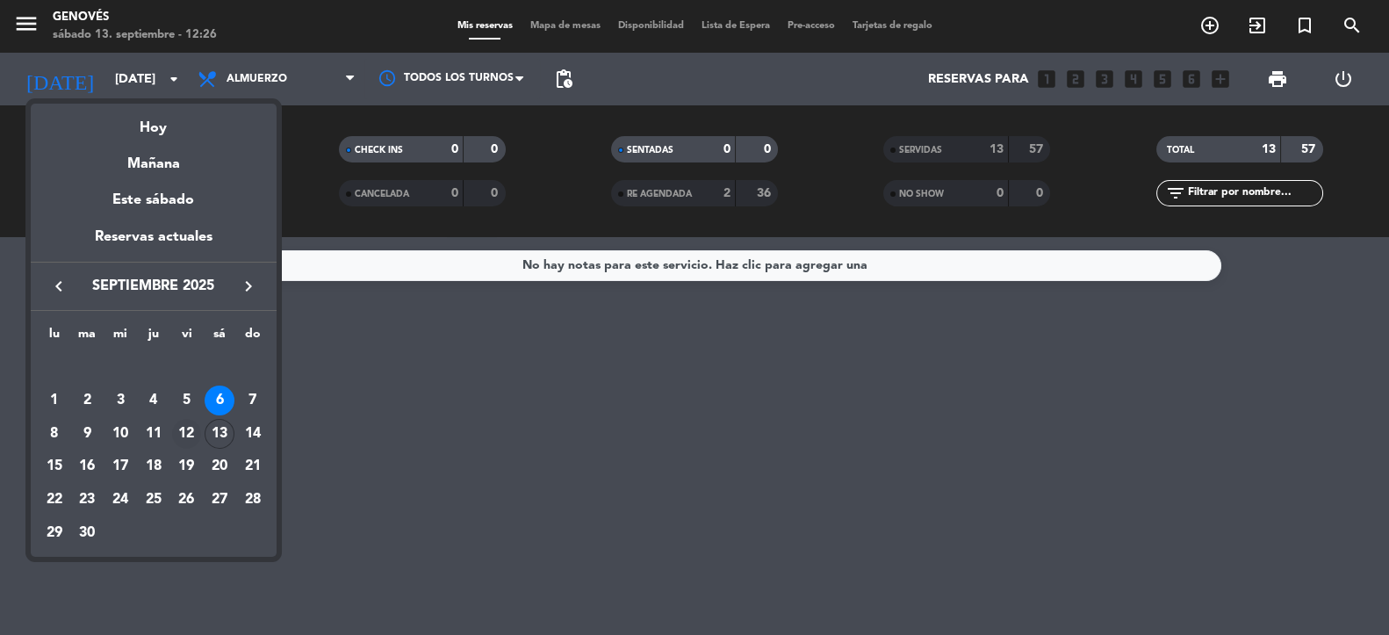
click at [188, 434] on div "12" at bounding box center [187, 434] width 30 height 30
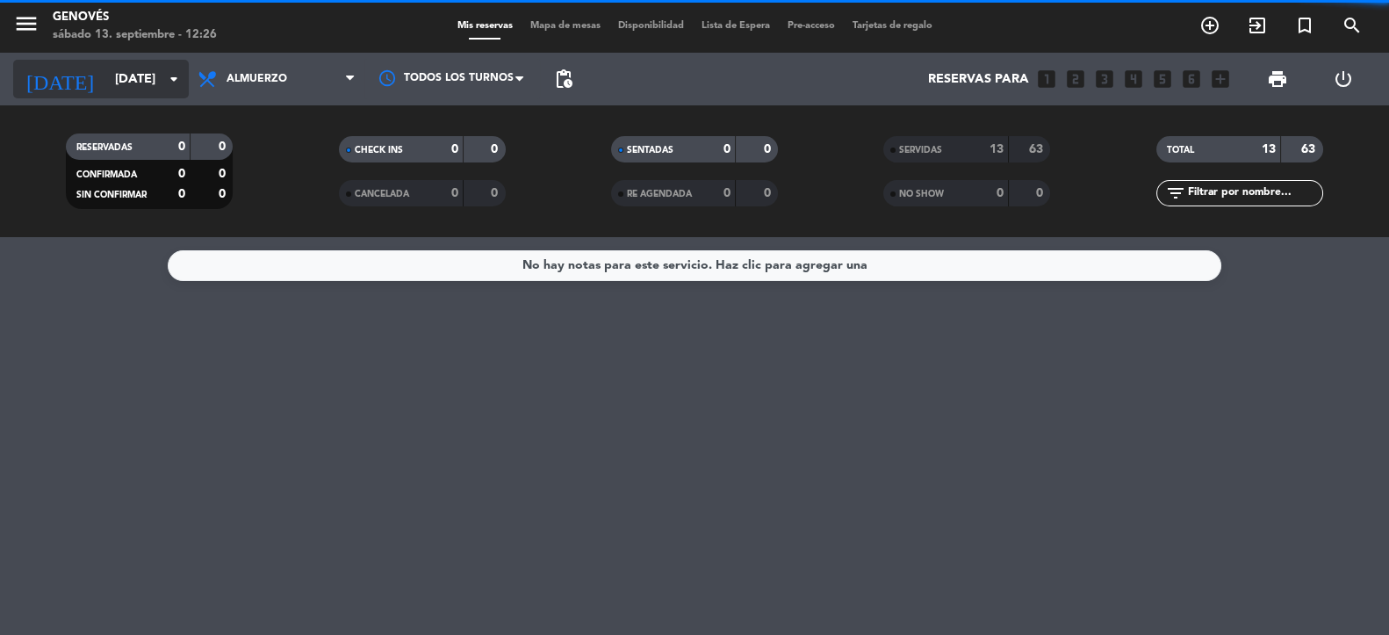
click at [151, 82] on input "[DATE]" at bounding box center [189, 79] width 167 height 32
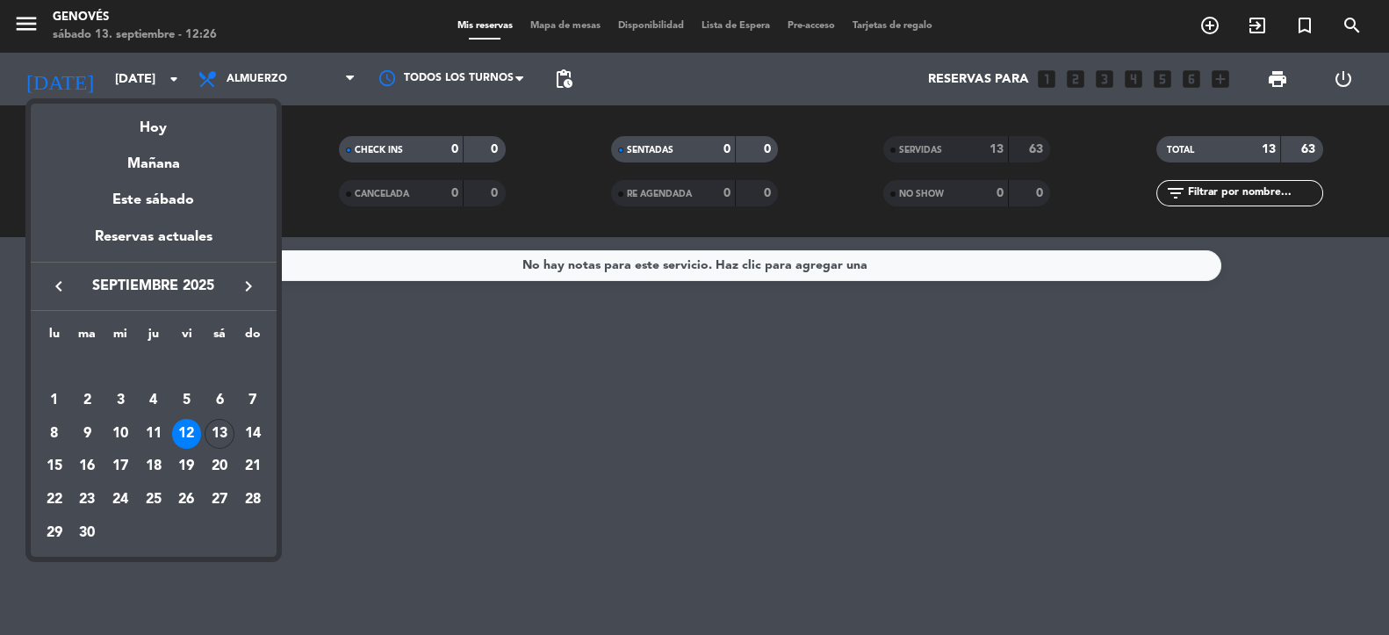
drag, startPoint x: 187, startPoint y: 387, endPoint x: 184, endPoint y: 399, distance: 11.9
click at [185, 392] on div "5" at bounding box center [187, 401] width 30 height 30
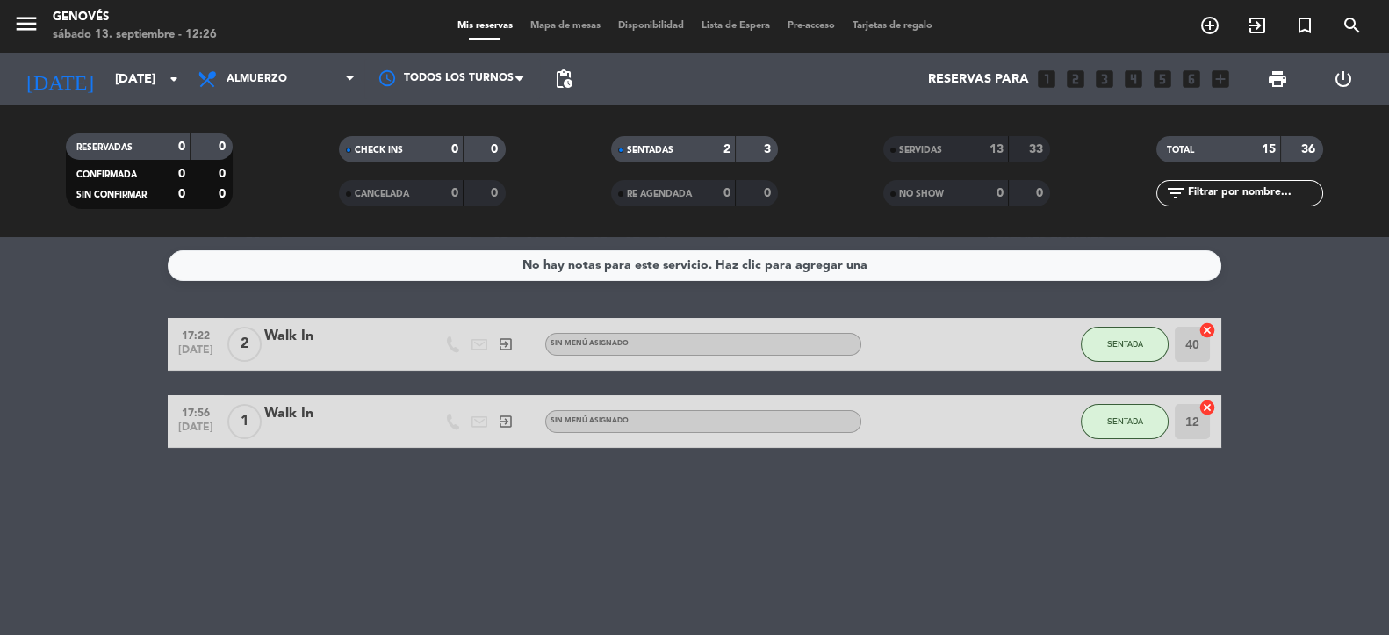
click at [276, 84] on span "Almuerzo" at bounding box center [257, 79] width 61 height 12
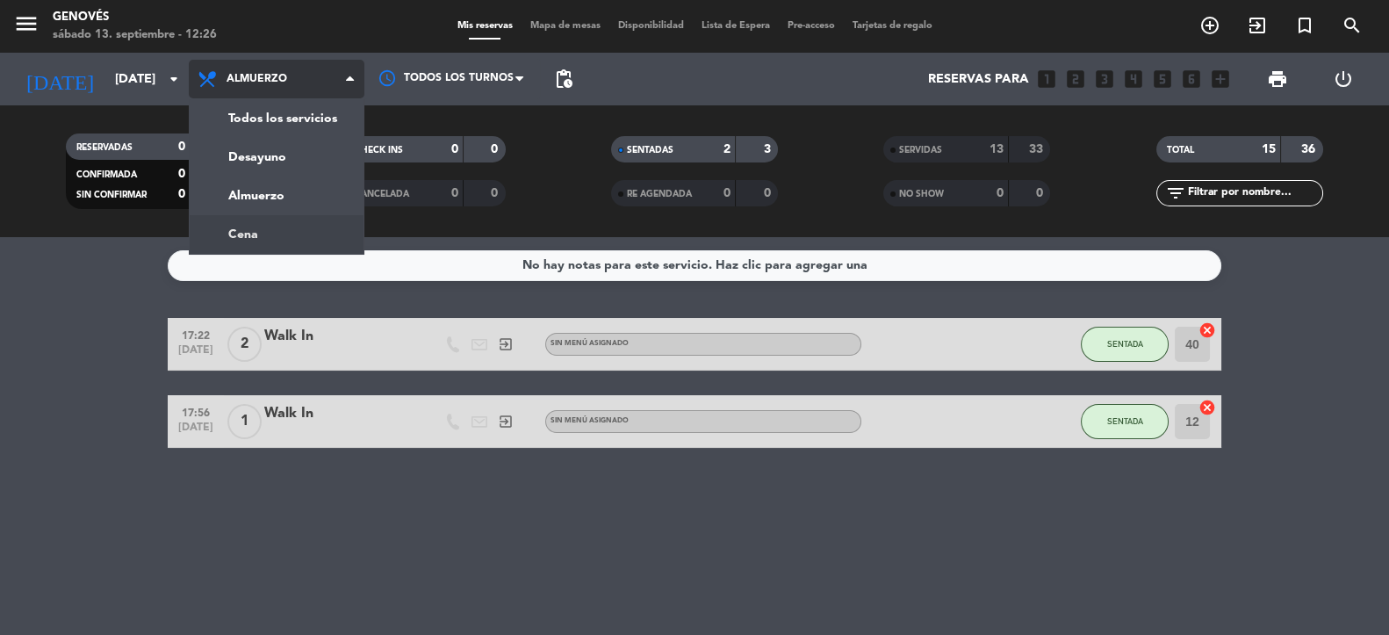
click at [273, 238] on ng-component "menu Genovés [DATE] 13. septiembre - 12:26 Mis reservas Mapa de mesas Disponibi…" at bounding box center [694, 317] width 1389 height 635
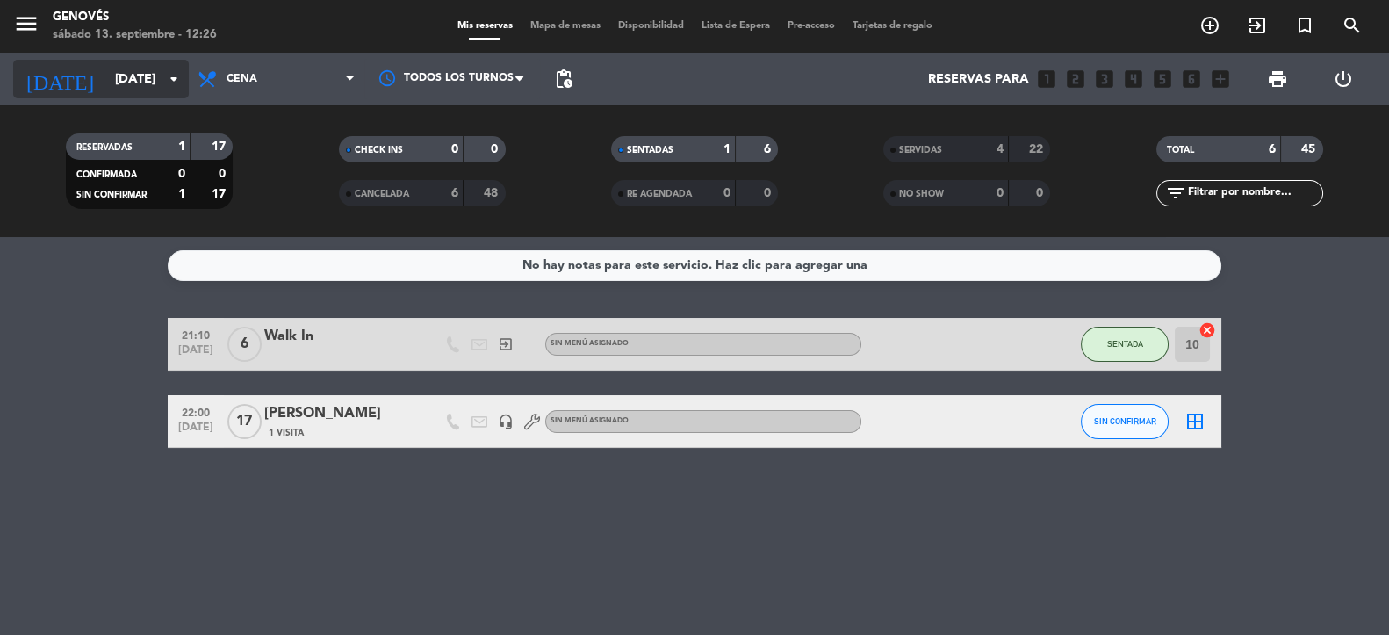
click at [150, 84] on input "[DATE]" at bounding box center [189, 79] width 167 height 32
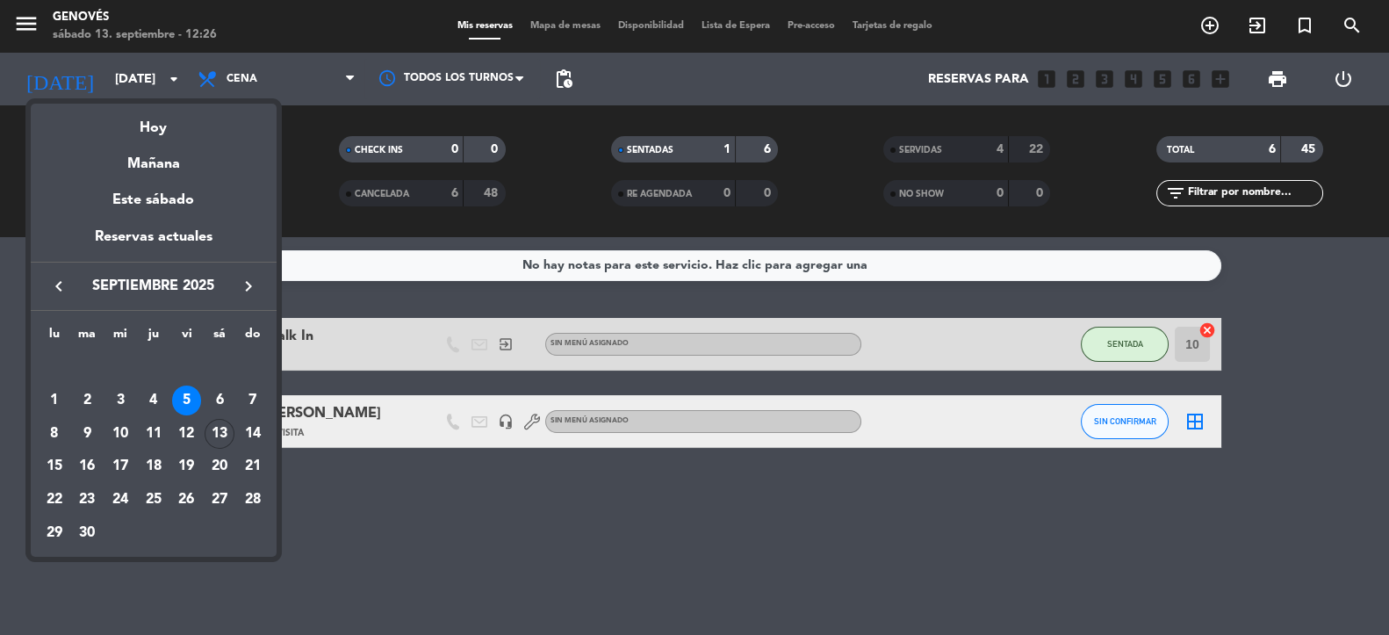
click at [58, 292] on icon "keyboard_arrow_left" at bounding box center [58, 286] width 21 height 21
click at [215, 466] on div "23" at bounding box center [220, 467] width 30 height 30
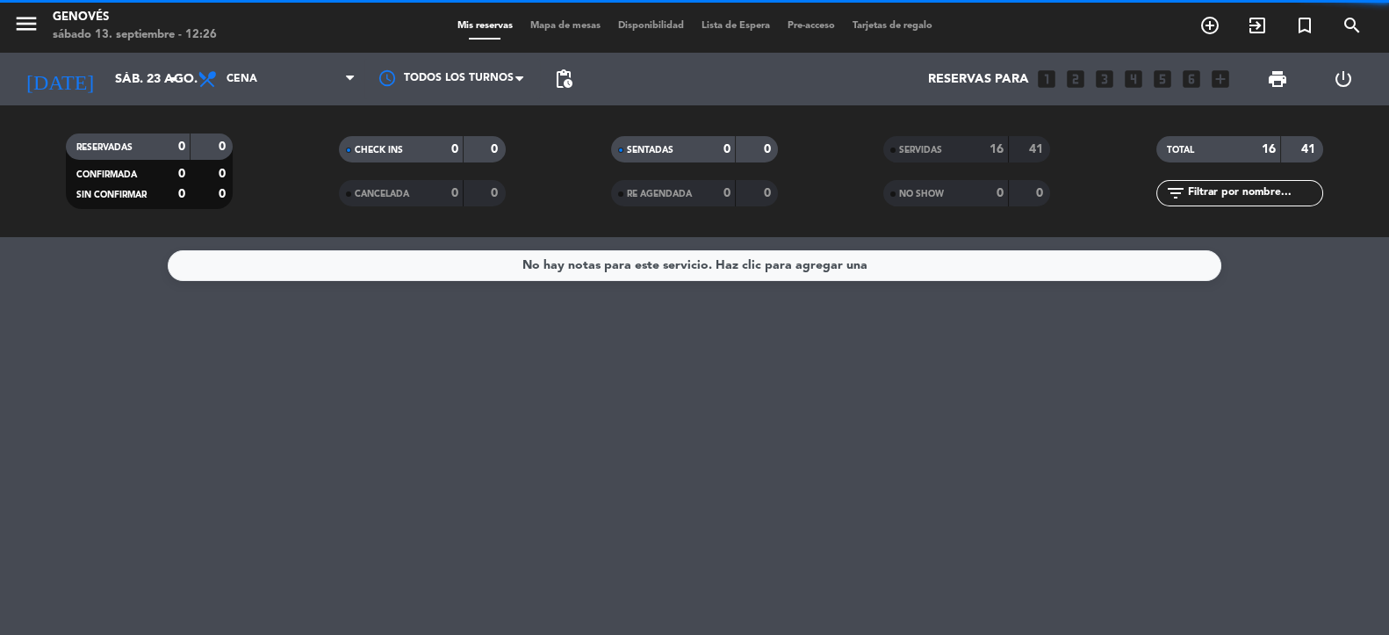
click at [140, 99] on div "[DATE] [DATE] arrow_drop_down" at bounding box center [101, 79] width 176 height 53
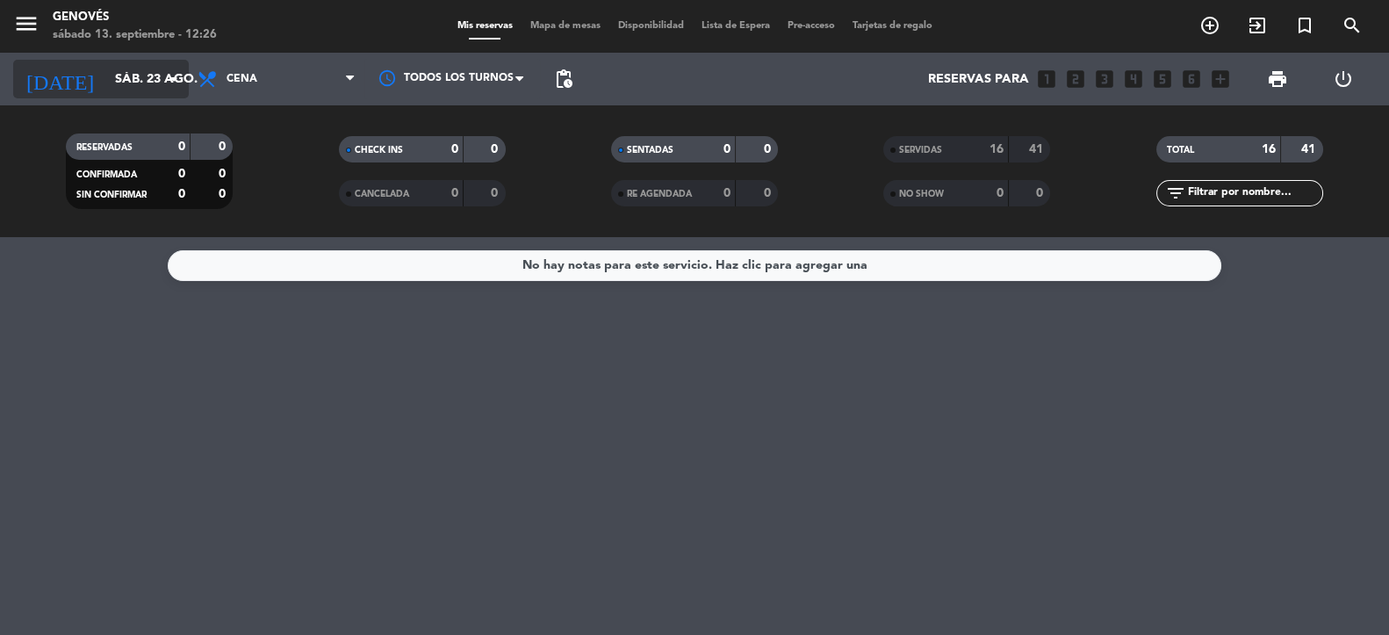
click at [142, 84] on input "sáb. 23 ago." at bounding box center [189, 79] width 167 height 32
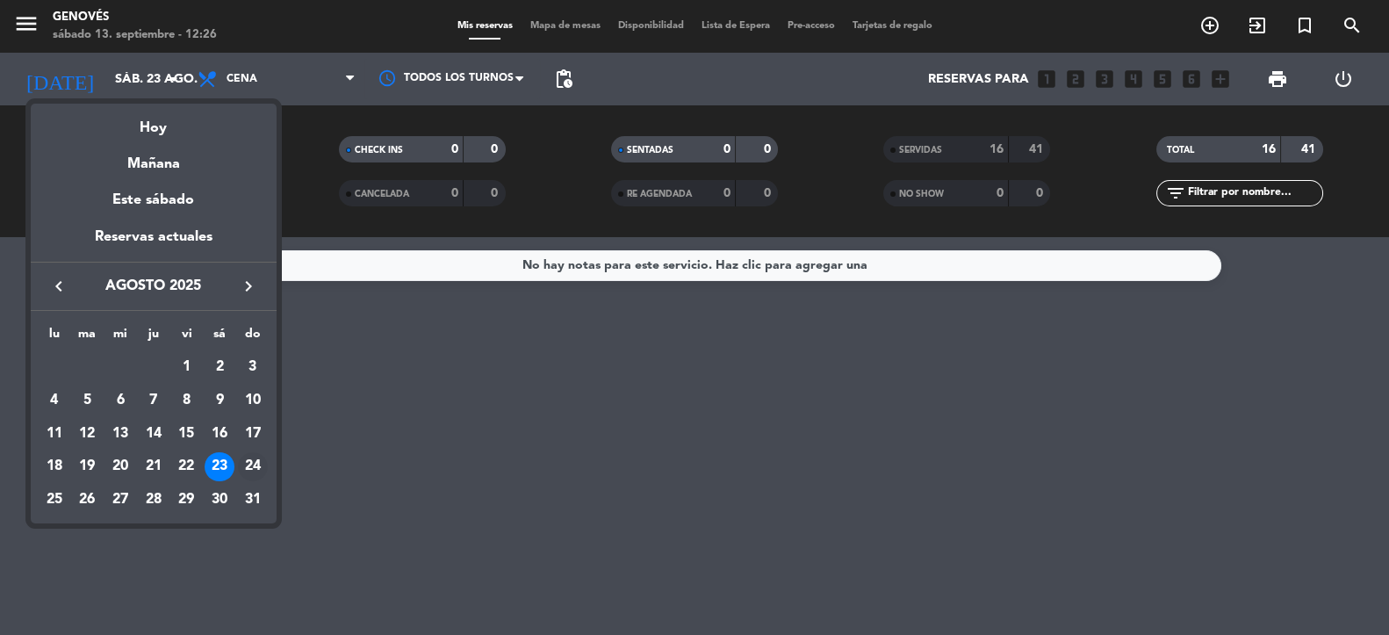
click at [250, 464] on div "24" at bounding box center [253, 467] width 30 height 30
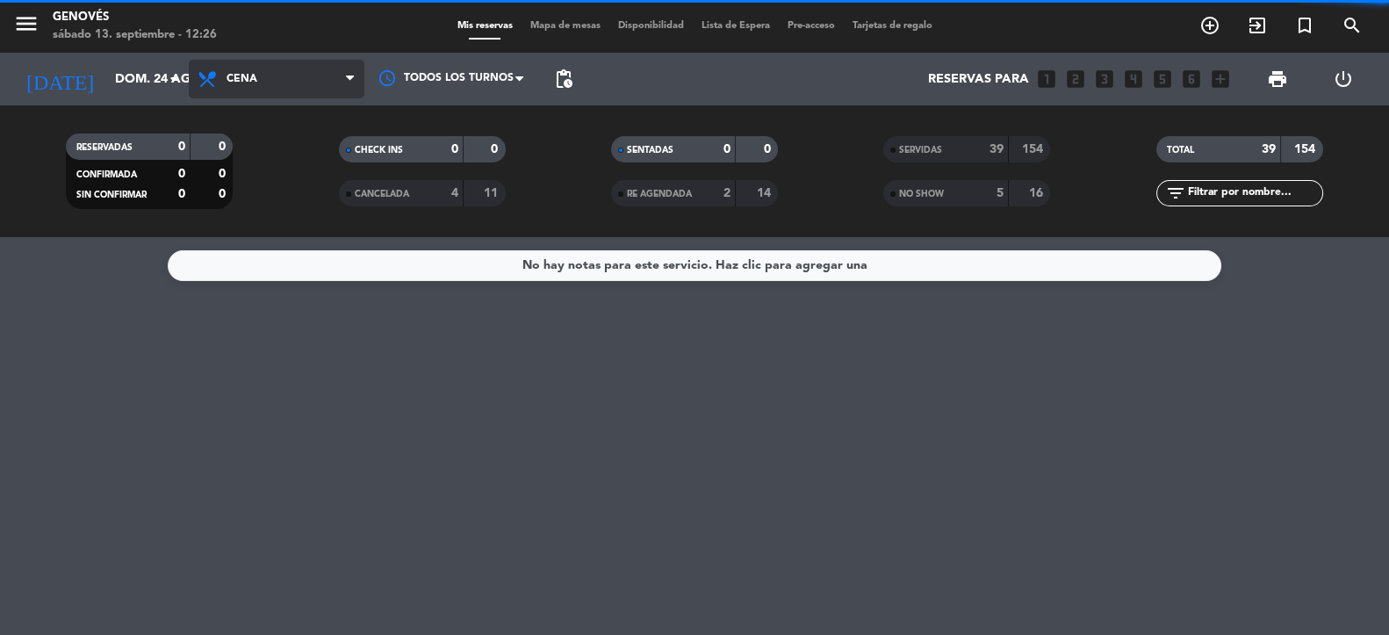
click at [281, 83] on span "Cena" at bounding box center [277, 79] width 176 height 39
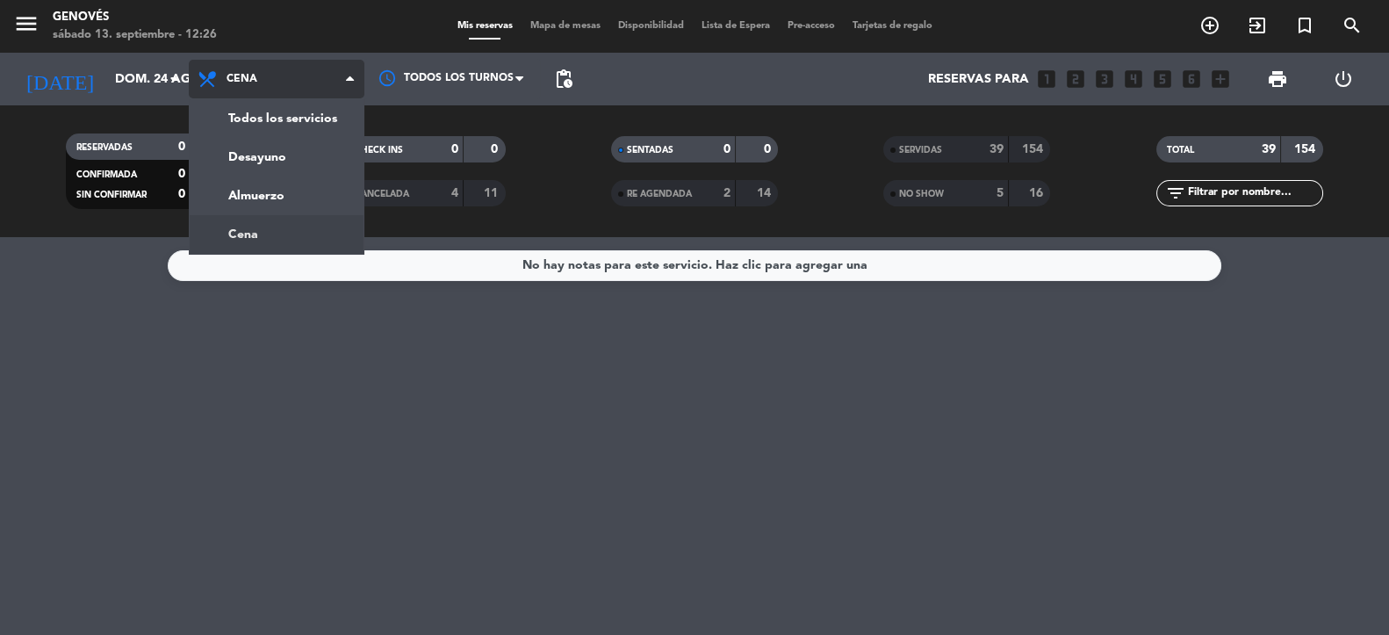
click at [289, 80] on span "Cena" at bounding box center [277, 79] width 176 height 39
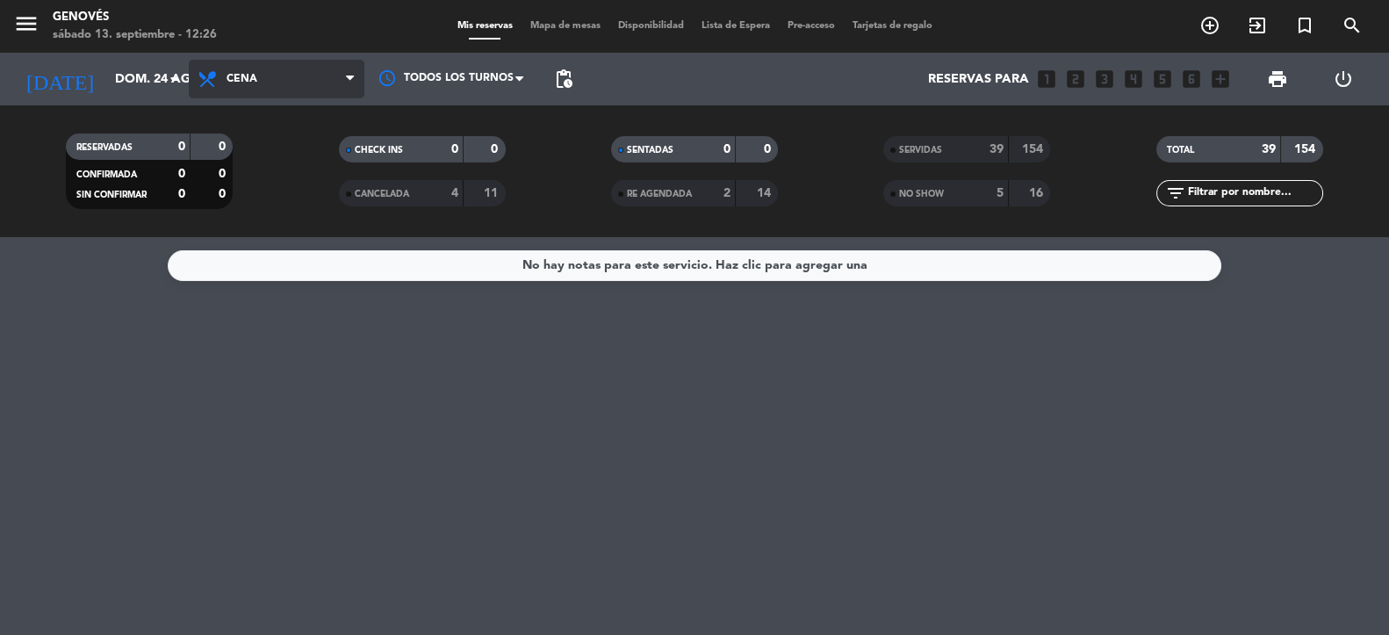
click at [264, 91] on span "Cena" at bounding box center [277, 79] width 176 height 39
click at [258, 191] on div "menu Genovés [DATE] 13. septiembre - 12:26 Mis reservas Mapa de mesas Disponibi…" at bounding box center [694, 118] width 1389 height 237
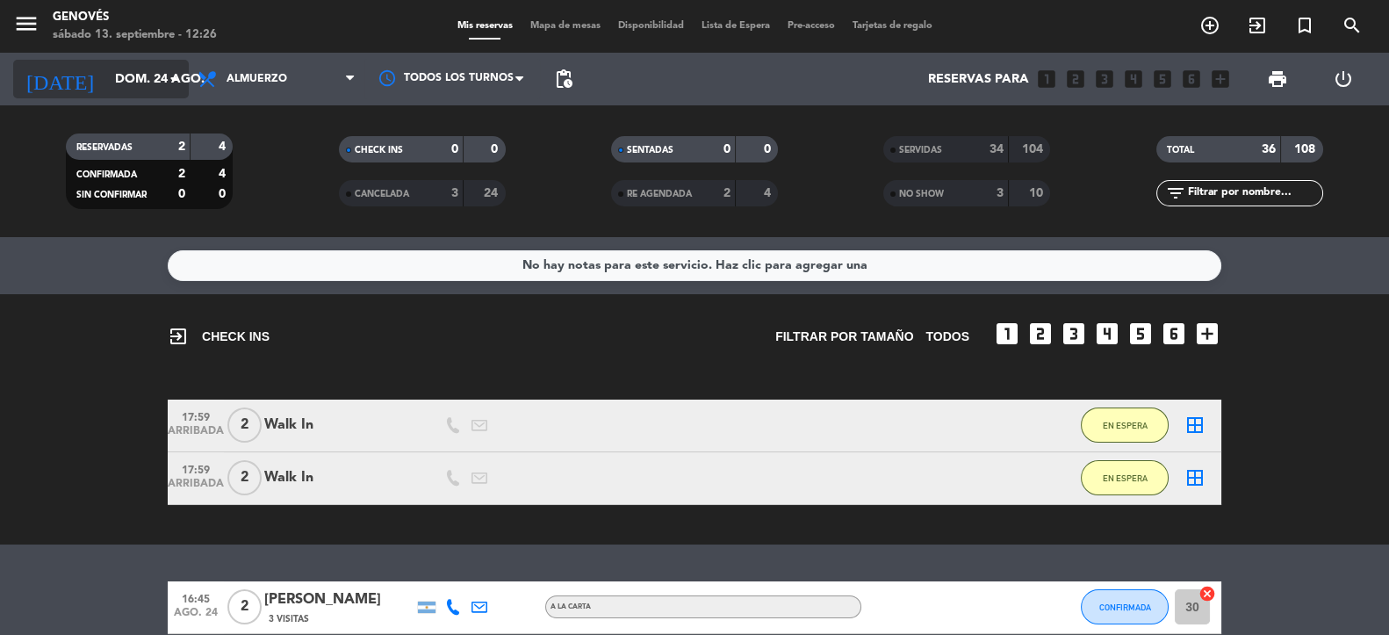
click at [127, 63] on input "dom. 24 ago." at bounding box center [189, 79] width 167 height 32
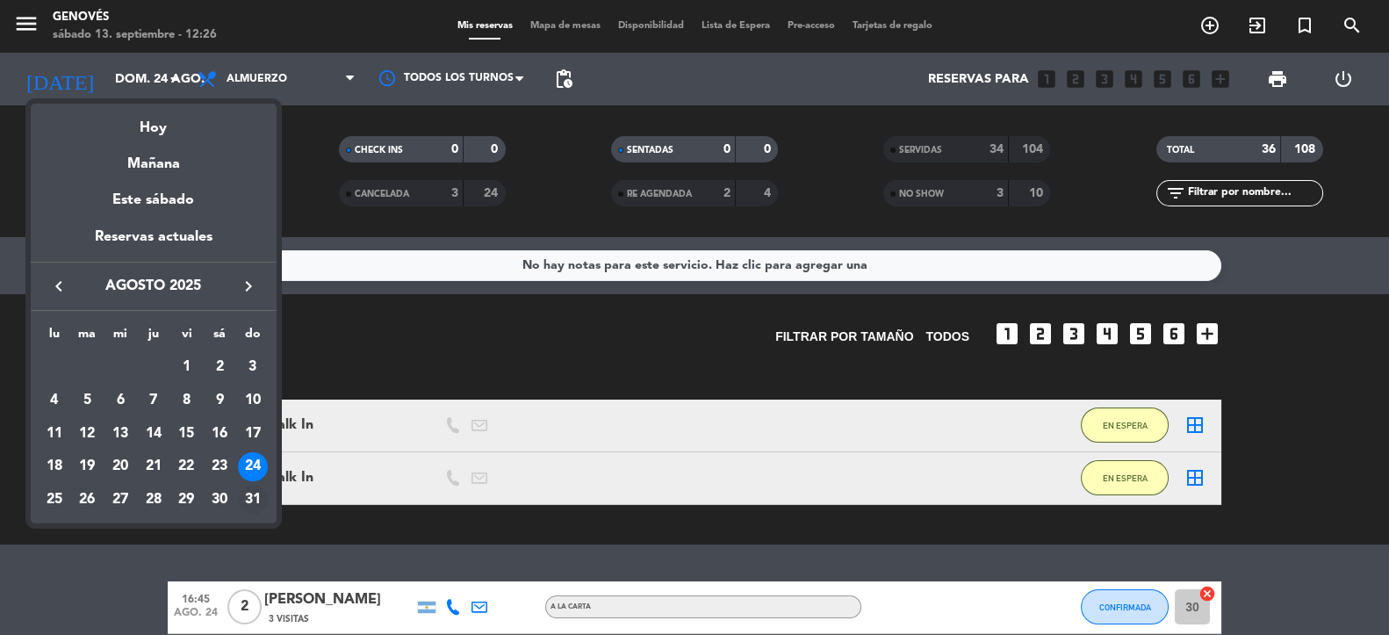
click at [249, 499] on div "31" at bounding box center [253, 500] width 30 height 30
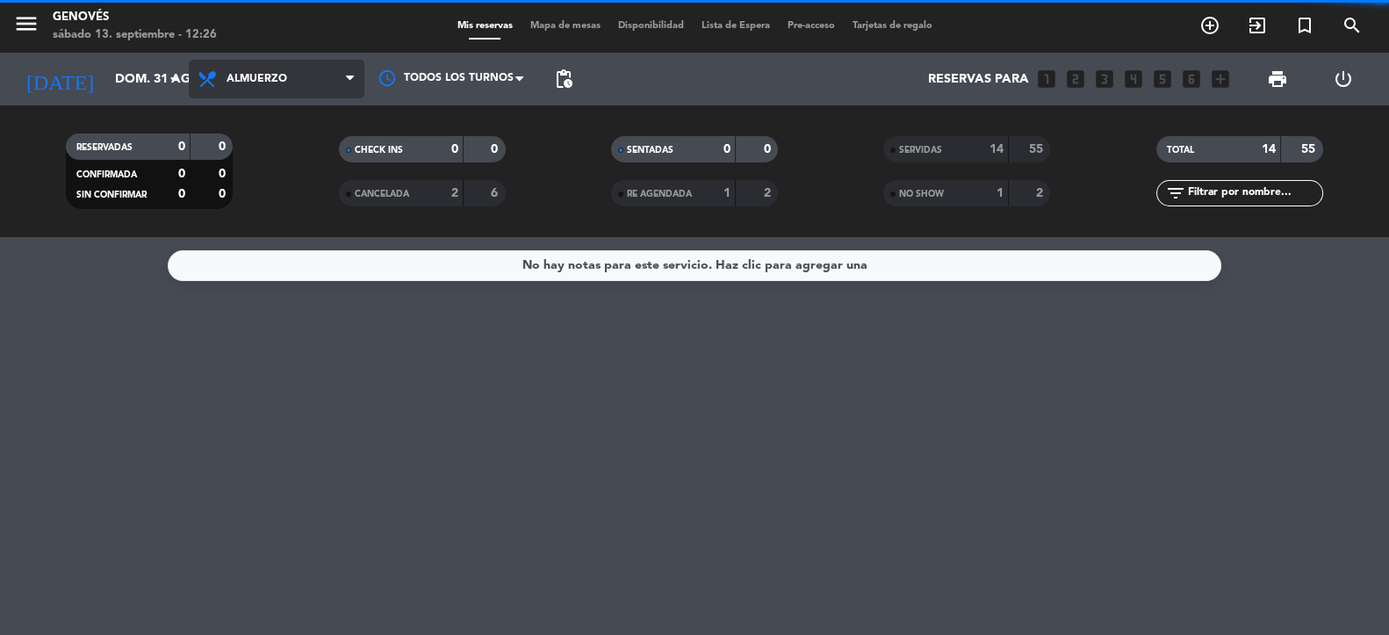
click at [269, 75] on span "Almuerzo" at bounding box center [257, 79] width 61 height 12
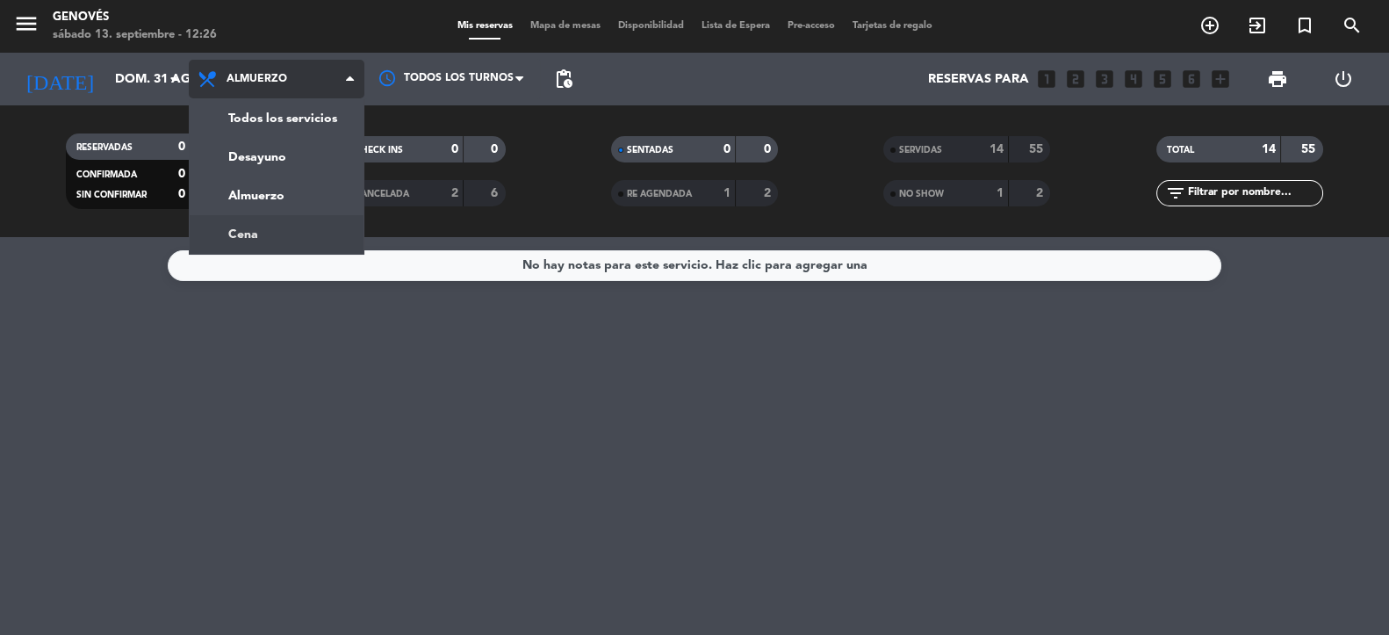
click at [265, 223] on div "menu Genovés [DATE] 13. septiembre - 12:26 Mis reservas Mapa de mesas Disponibi…" at bounding box center [694, 118] width 1389 height 237
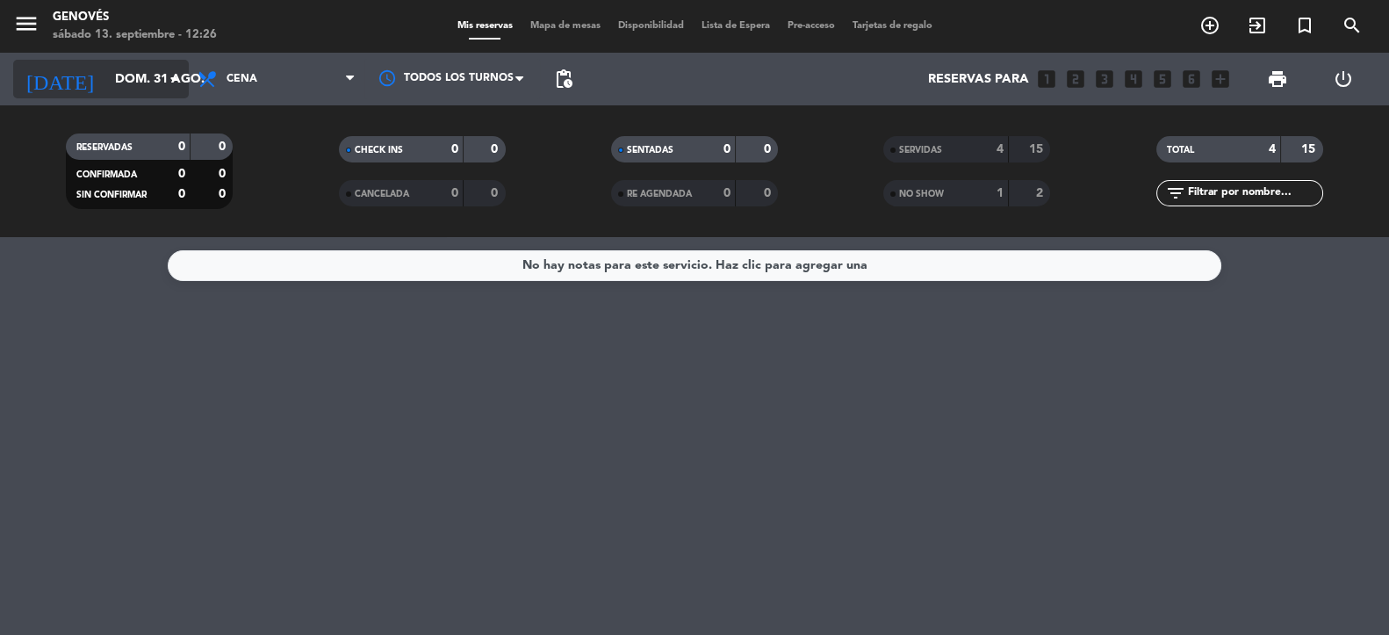
click at [145, 92] on input "dom. 31 ago." at bounding box center [189, 79] width 167 height 32
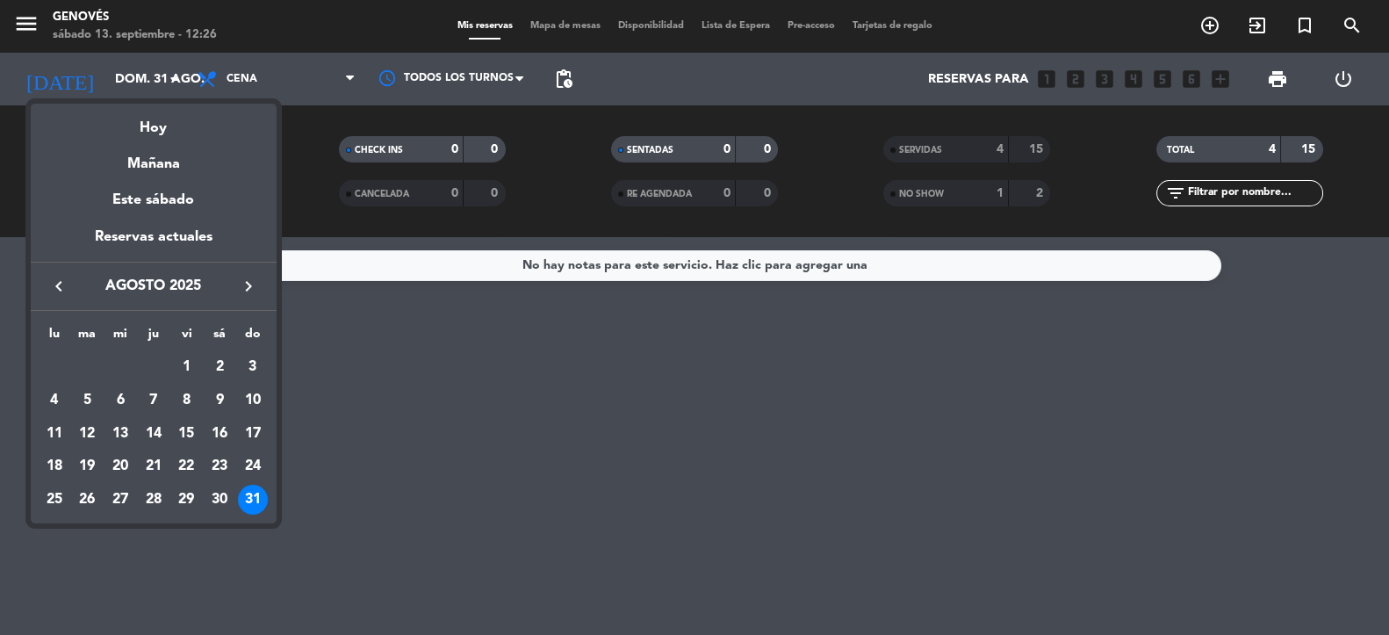
click at [245, 279] on icon "keyboard_arrow_right" at bounding box center [248, 286] width 21 height 21
click at [247, 400] on div "7" at bounding box center [253, 401] width 30 height 30
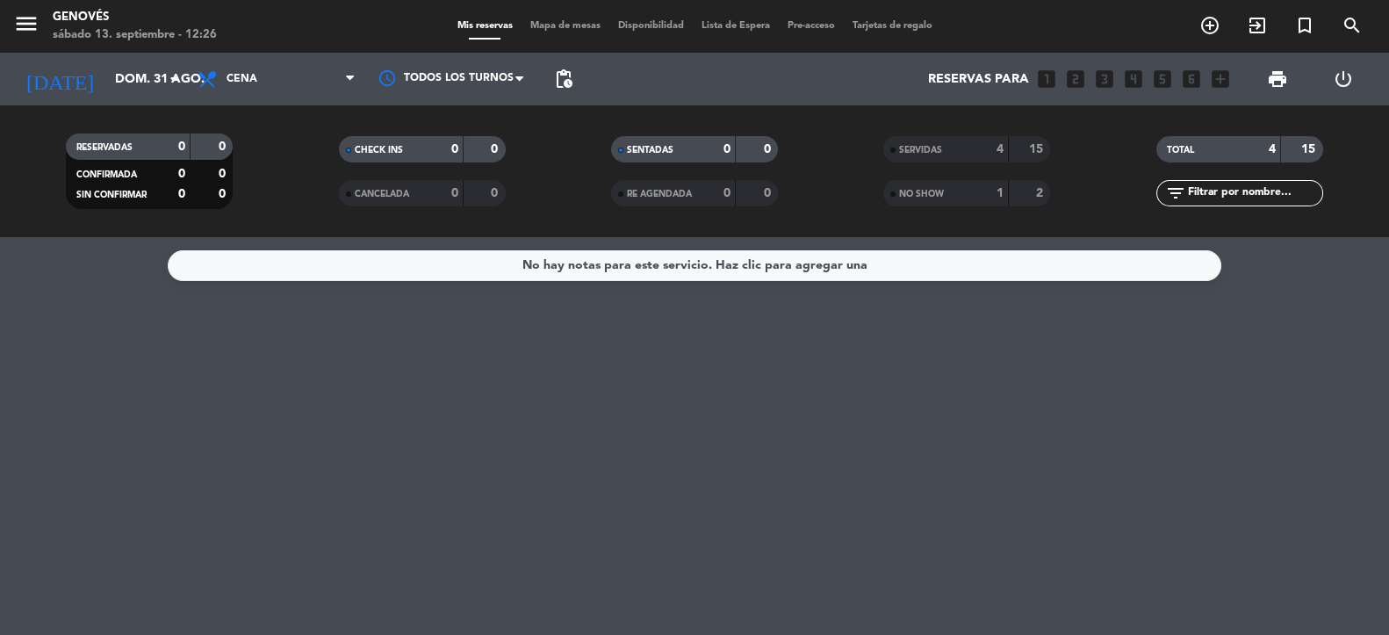
type input "[DATE]"
click at [265, 79] on span "Cena" at bounding box center [277, 79] width 176 height 39
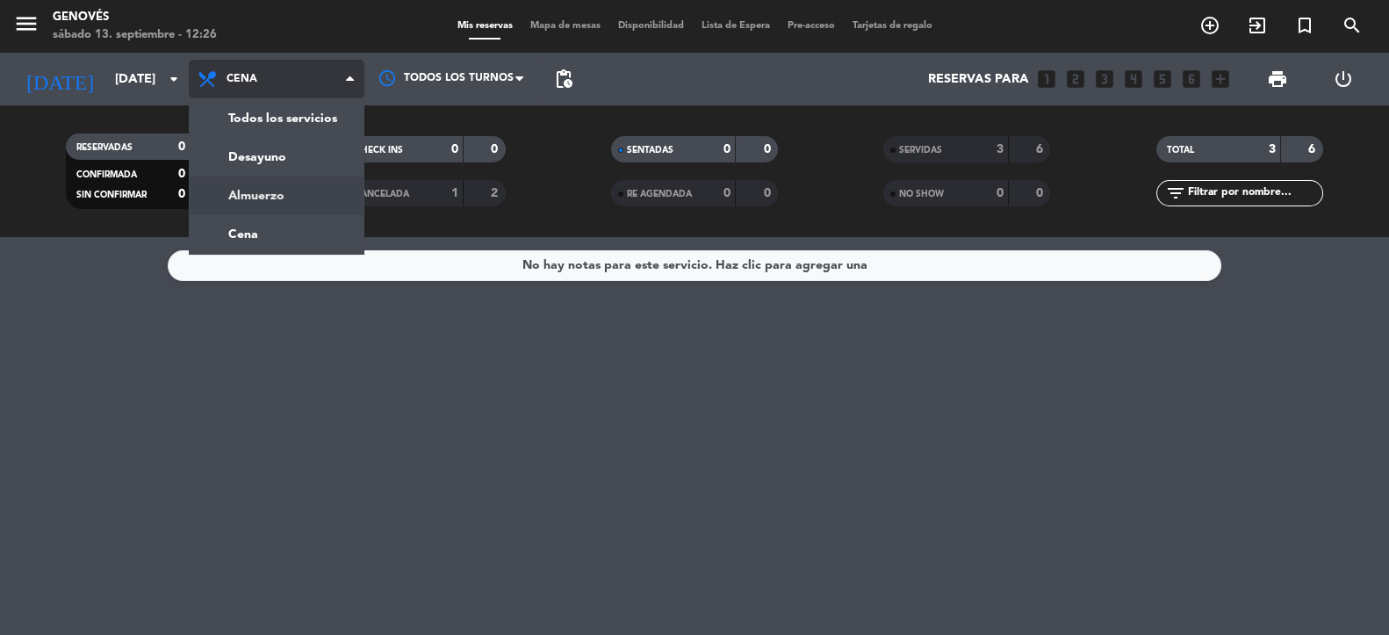
click at [280, 199] on div "menu Genovés [DATE] 13. septiembre - 12:26 Mis reservas Mapa de mesas Disponibi…" at bounding box center [694, 118] width 1389 height 237
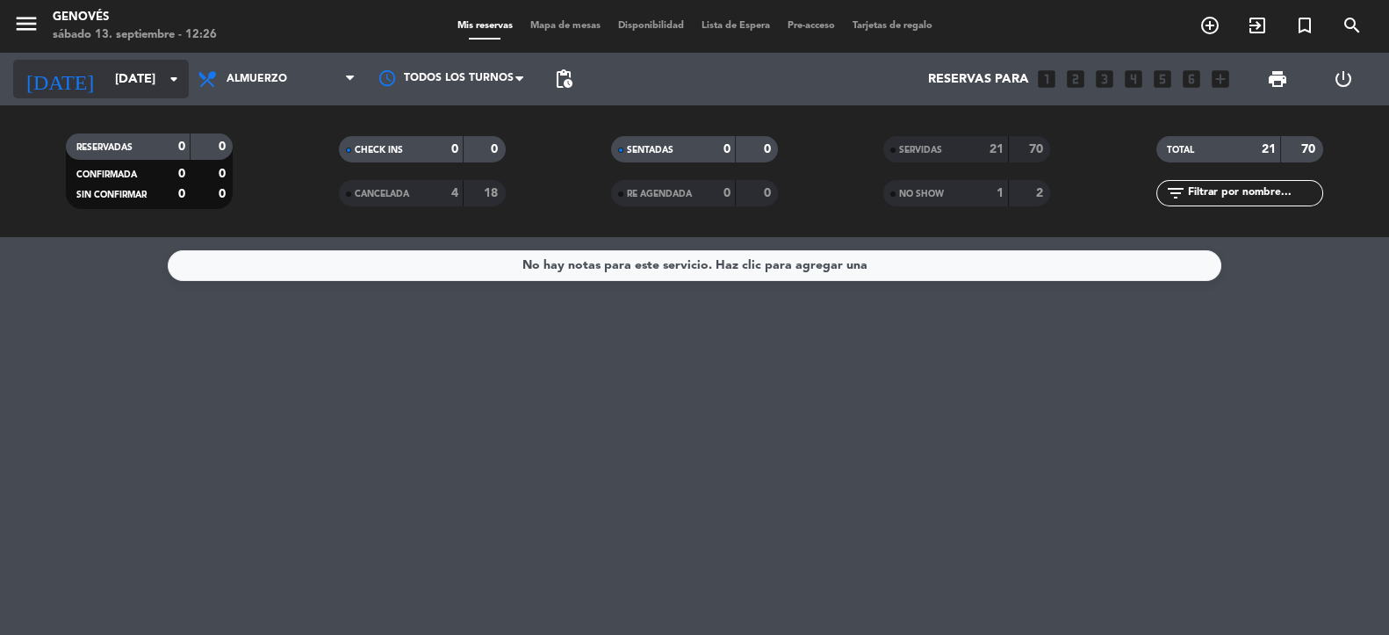
click at [149, 80] on input "[DATE]" at bounding box center [189, 79] width 167 height 32
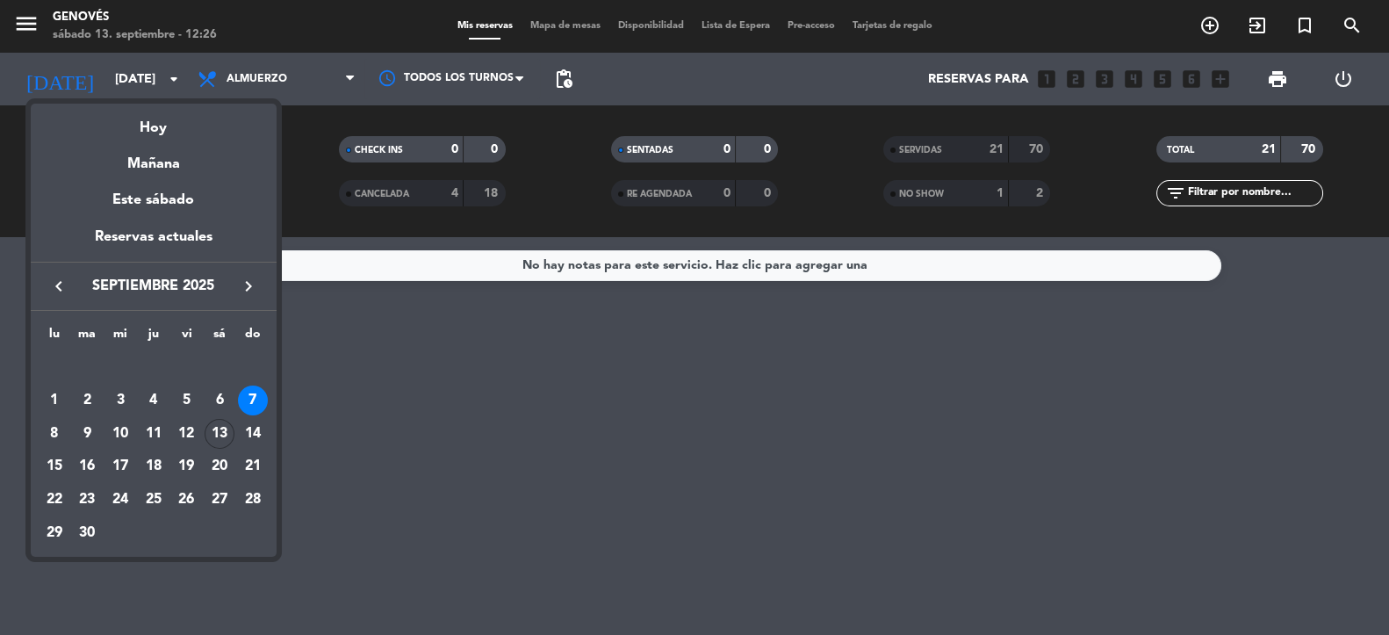
click at [393, 430] on div at bounding box center [694, 317] width 1389 height 635
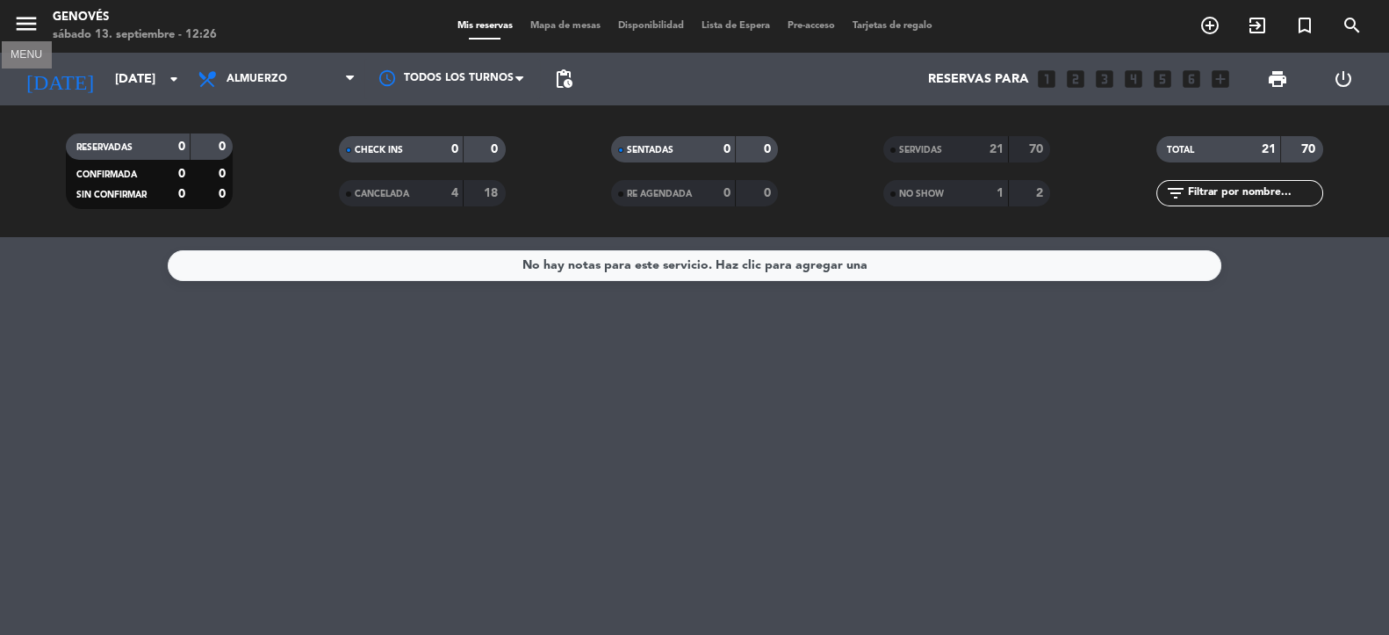
click at [25, 24] on icon "menu" at bounding box center [26, 24] width 26 height 26
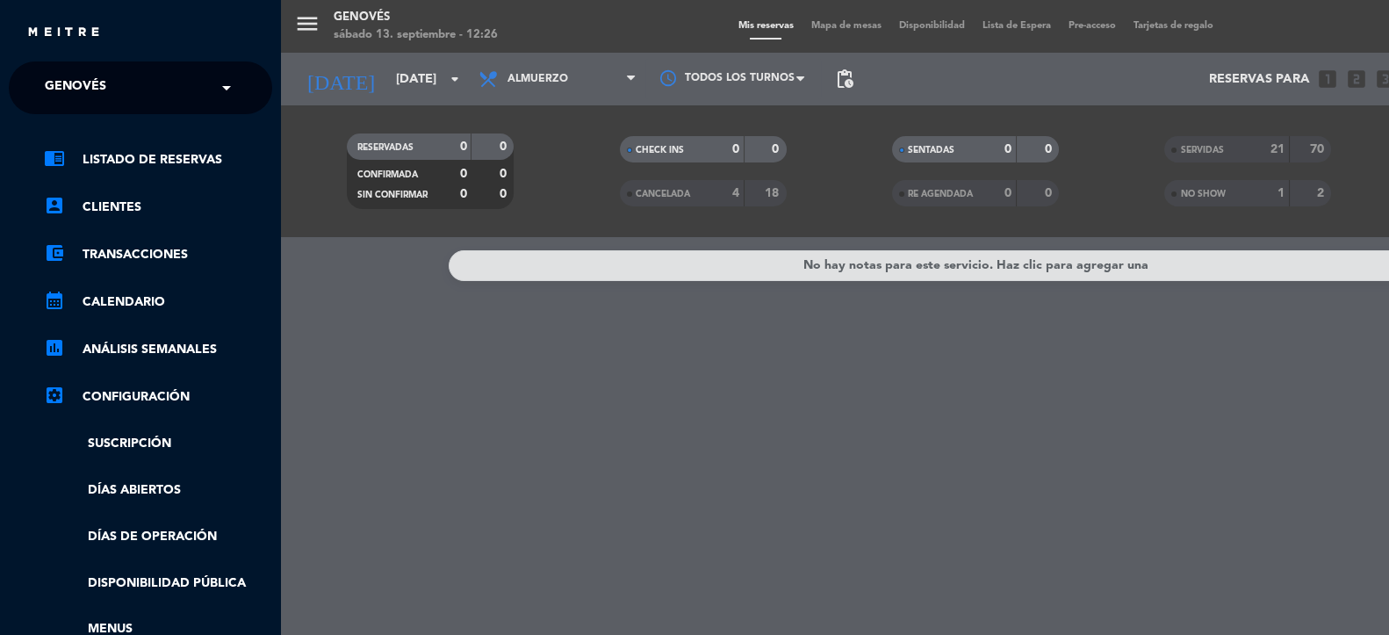
click at [161, 83] on input "text" at bounding box center [142, 88] width 214 height 39
click at [191, 86] on input "text" at bounding box center [142, 88] width 214 height 39
click at [415, 386] on div "menu Genovés [DATE] 13. septiembre - 12:26 Mis reservas Mapa de mesas Disponibi…" at bounding box center [975, 317] width 1389 height 635
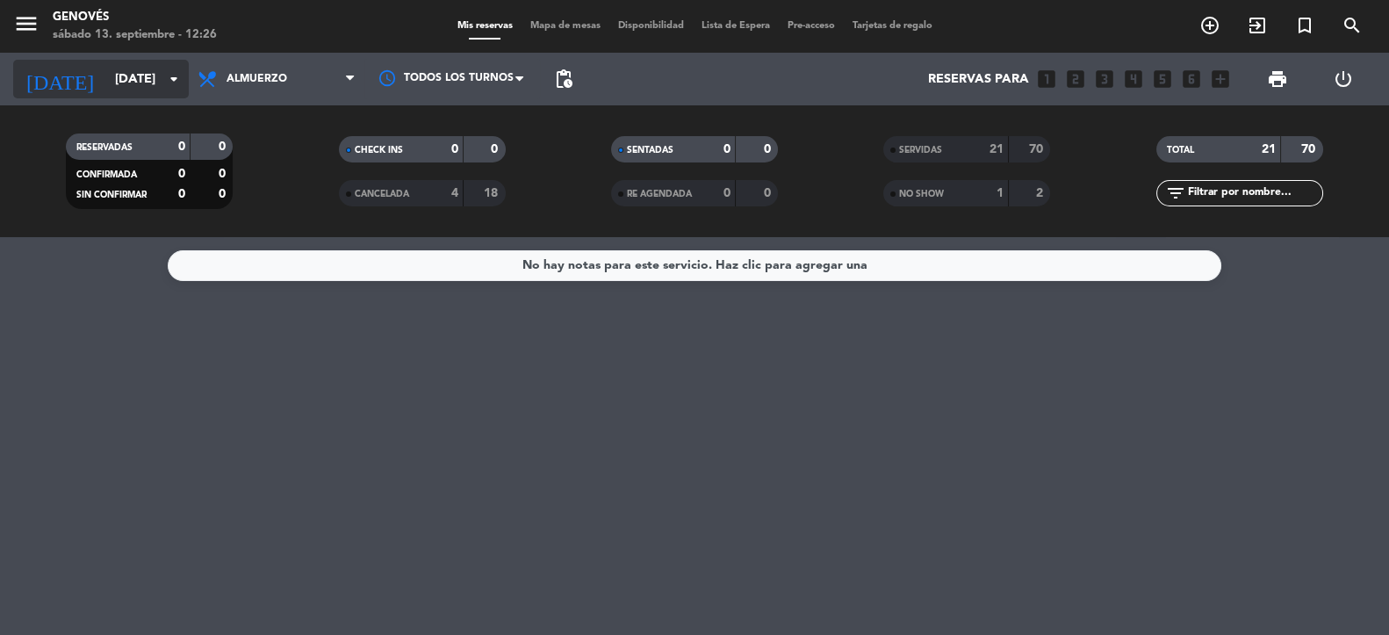
click at [138, 83] on input "[DATE]" at bounding box center [189, 79] width 167 height 32
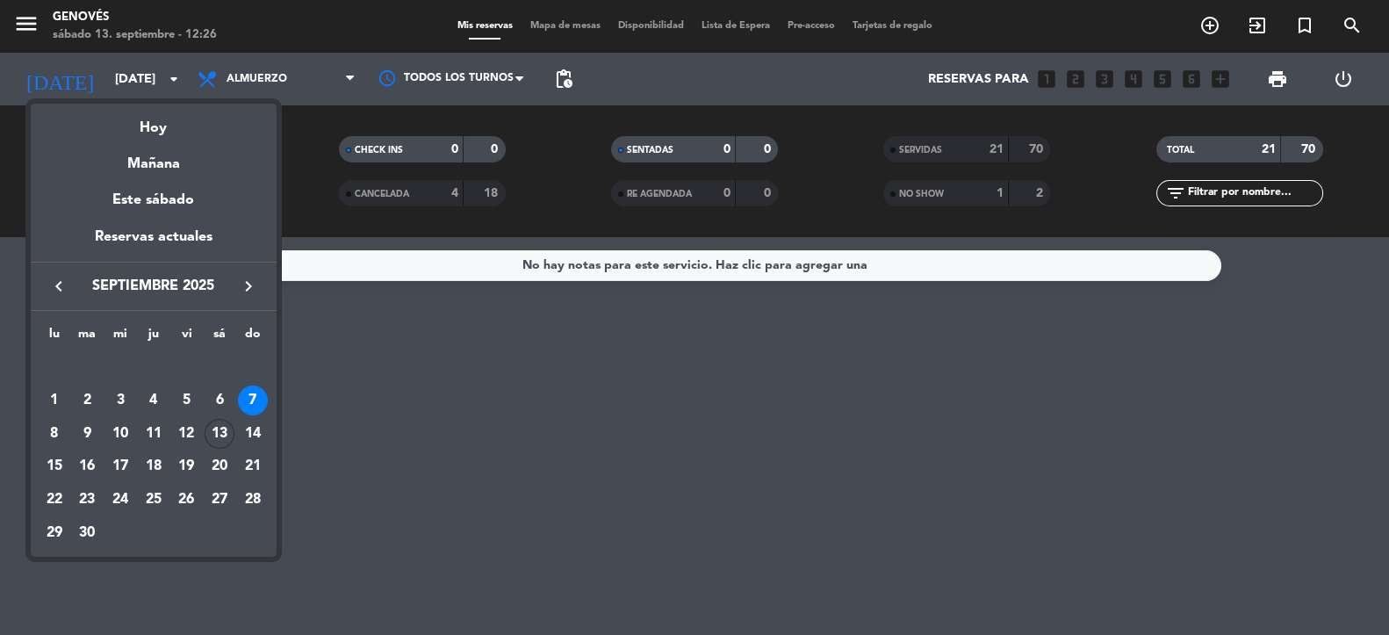
click at [400, 464] on div at bounding box center [694, 317] width 1389 height 635
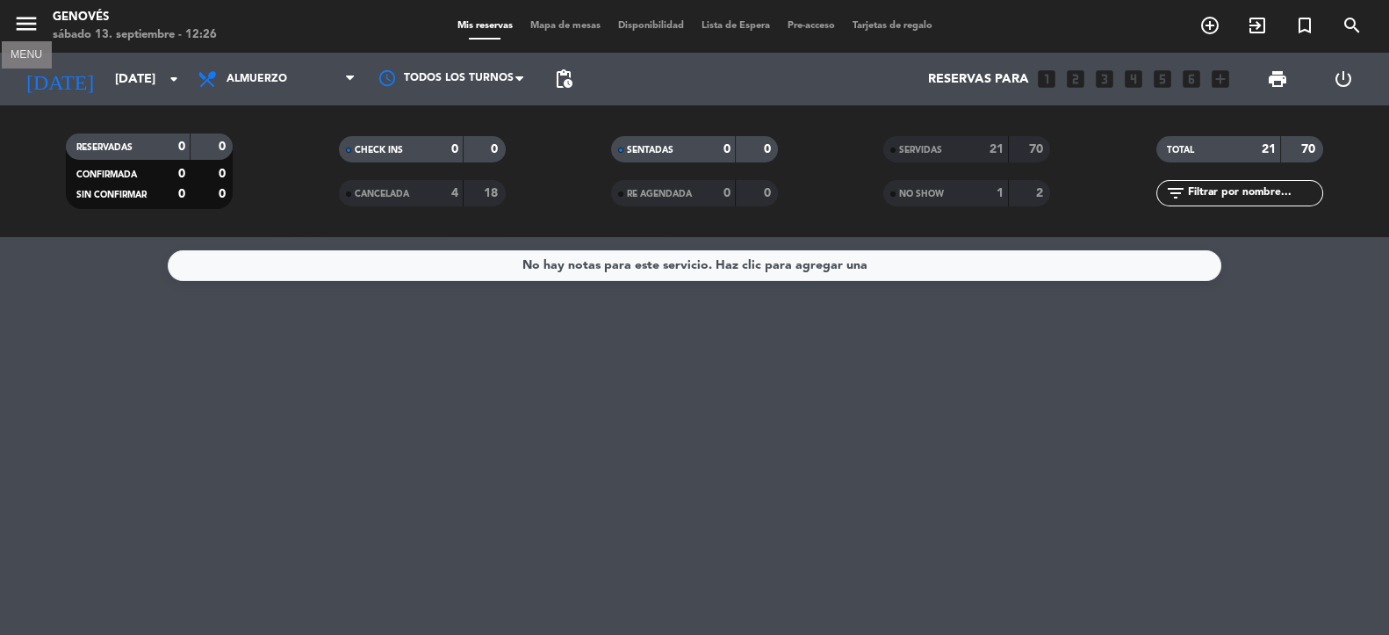
click at [15, 34] on icon "menu" at bounding box center [26, 24] width 26 height 26
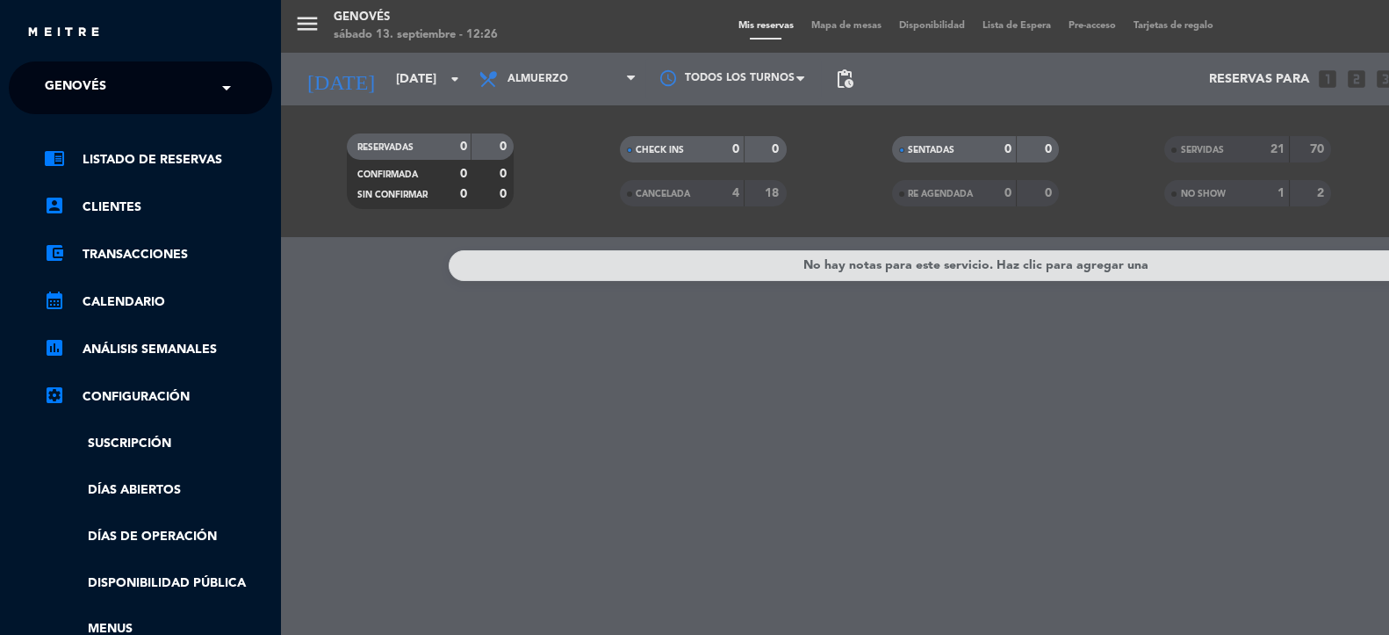
scroll to position [270, 0]
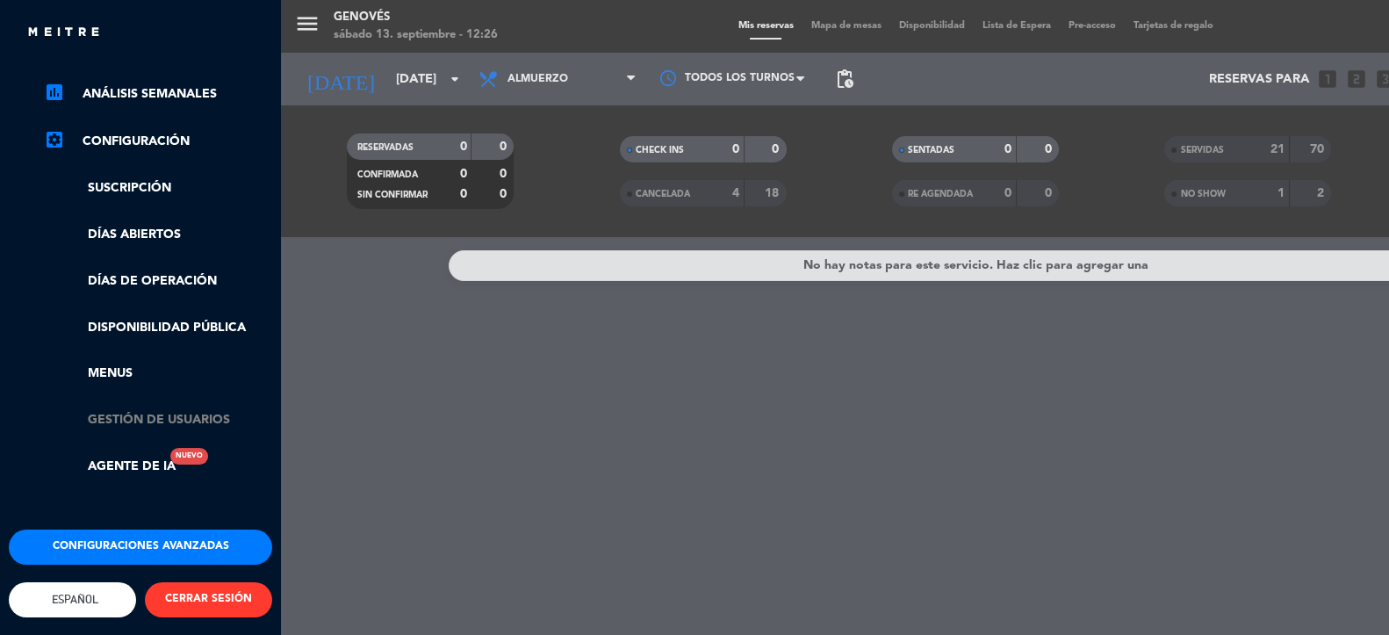
click at [169, 410] on link "Gestión de usuarios" at bounding box center [158, 420] width 228 height 20
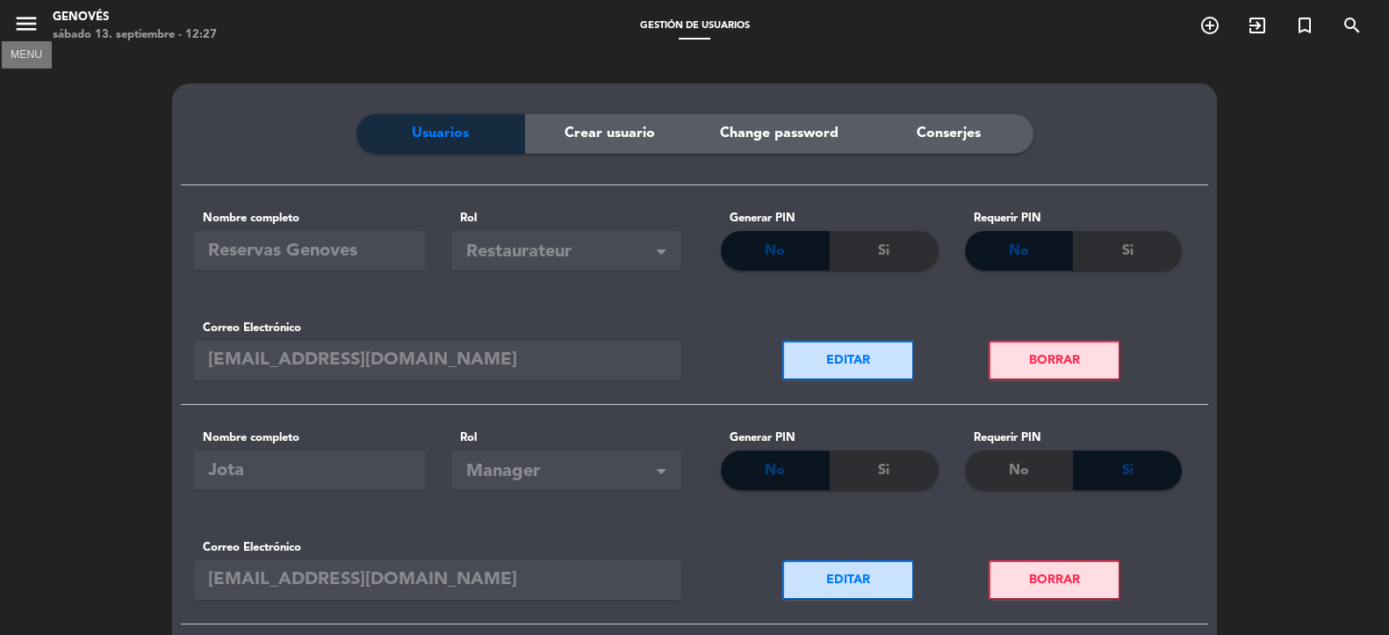
click at [13, 34] on icon "menu" at bounding box center [26, 24] width 26 height 26
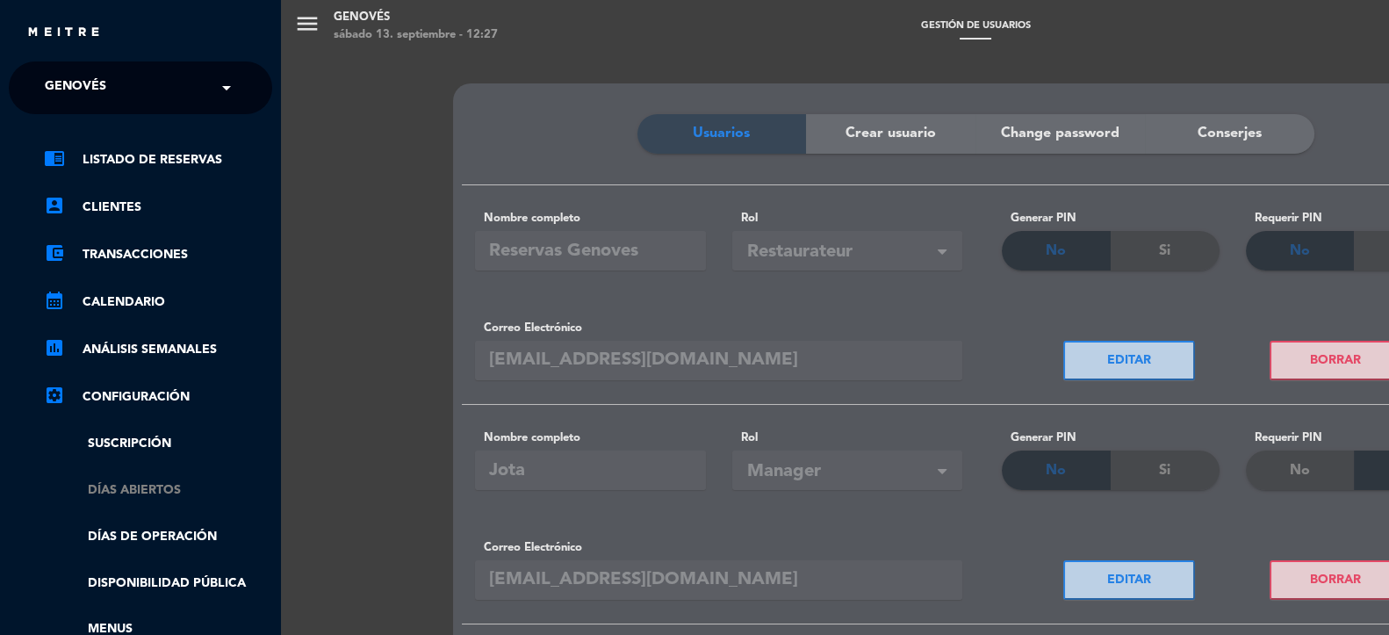
scroll to position [270, 0]
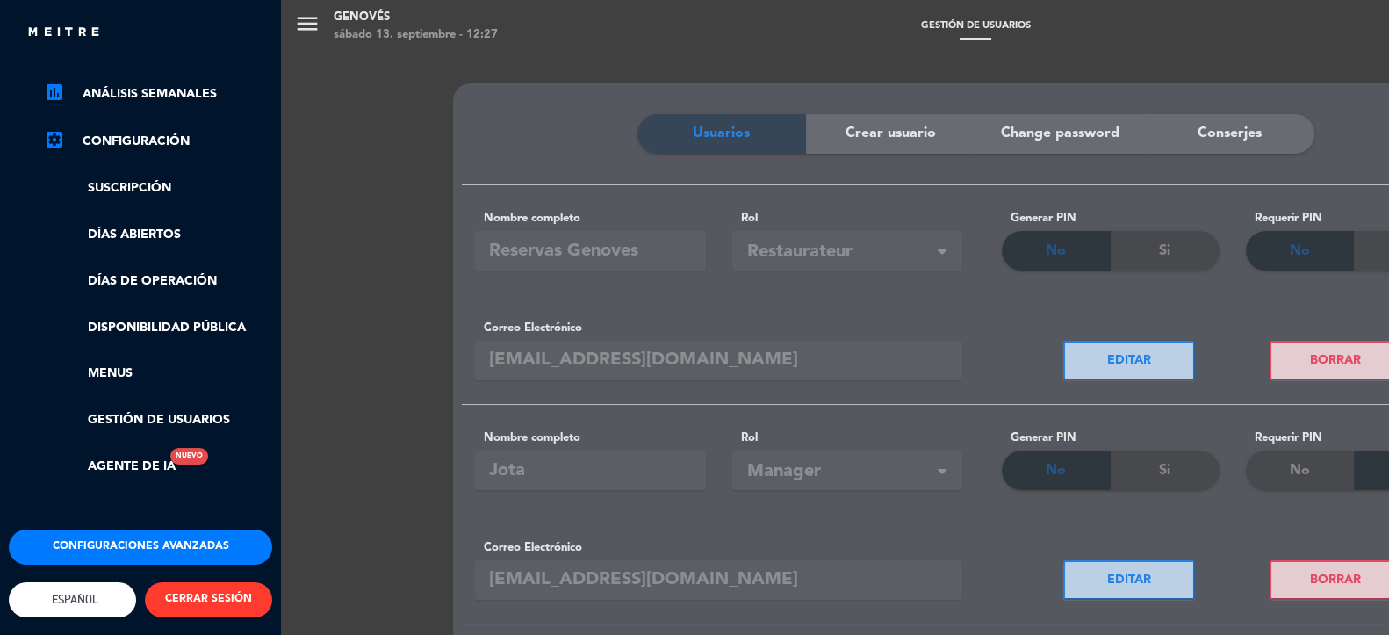
click at [364, 276] on div "menu Genovés [DATE] 13. septiembre - 12:27 Gestión de usuarios add_circle_outli…" at bounding box center [975, 317] width 1389 height 635
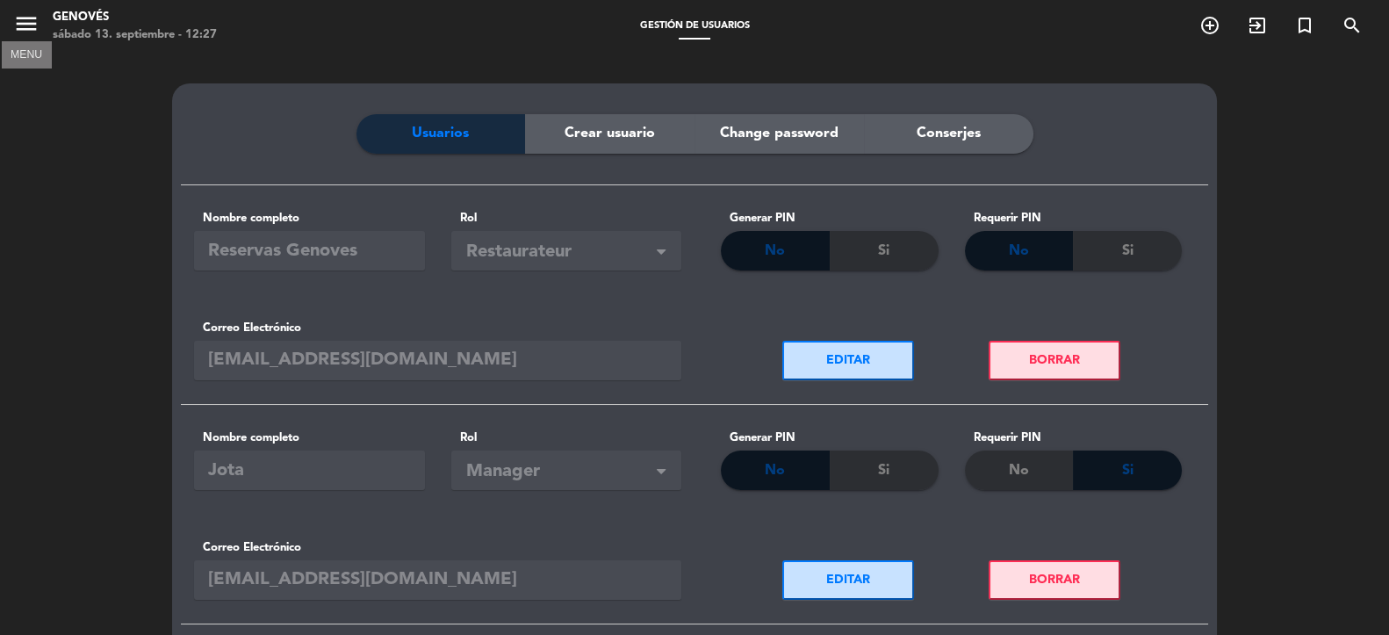
click at [37, 33] on icon "menu" at bounding box center [26, 24] width 26 height 26
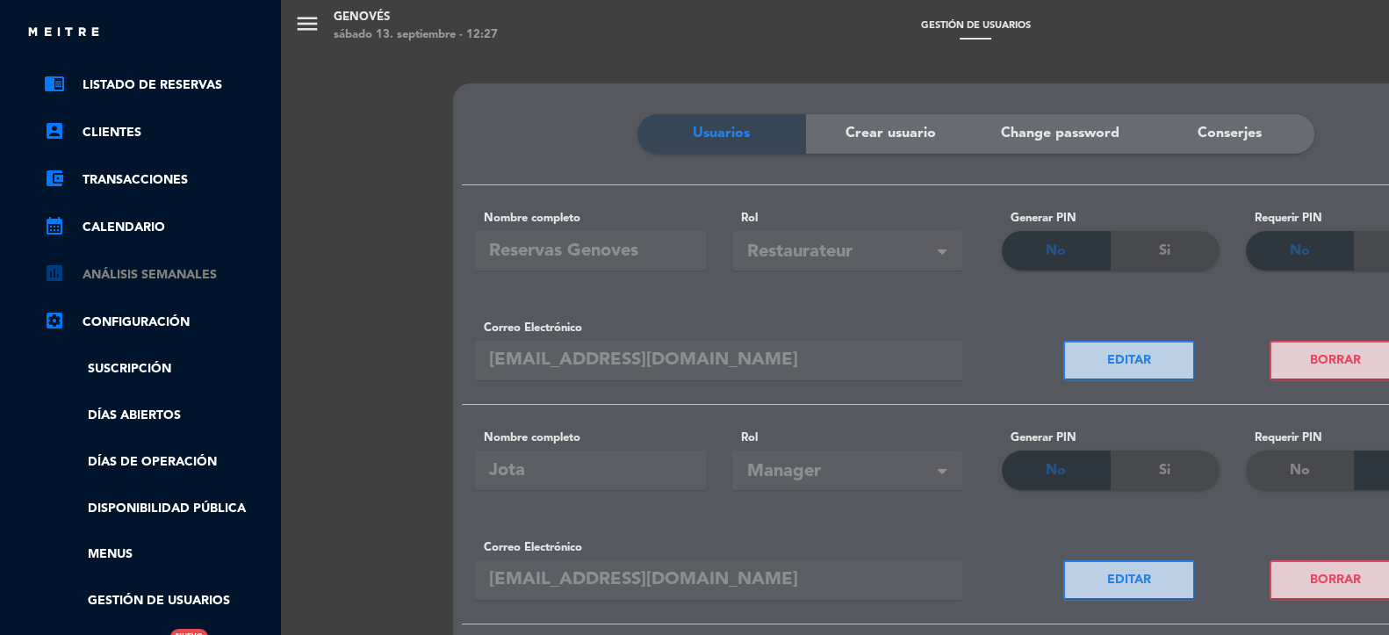
scroll to position [0, 0]
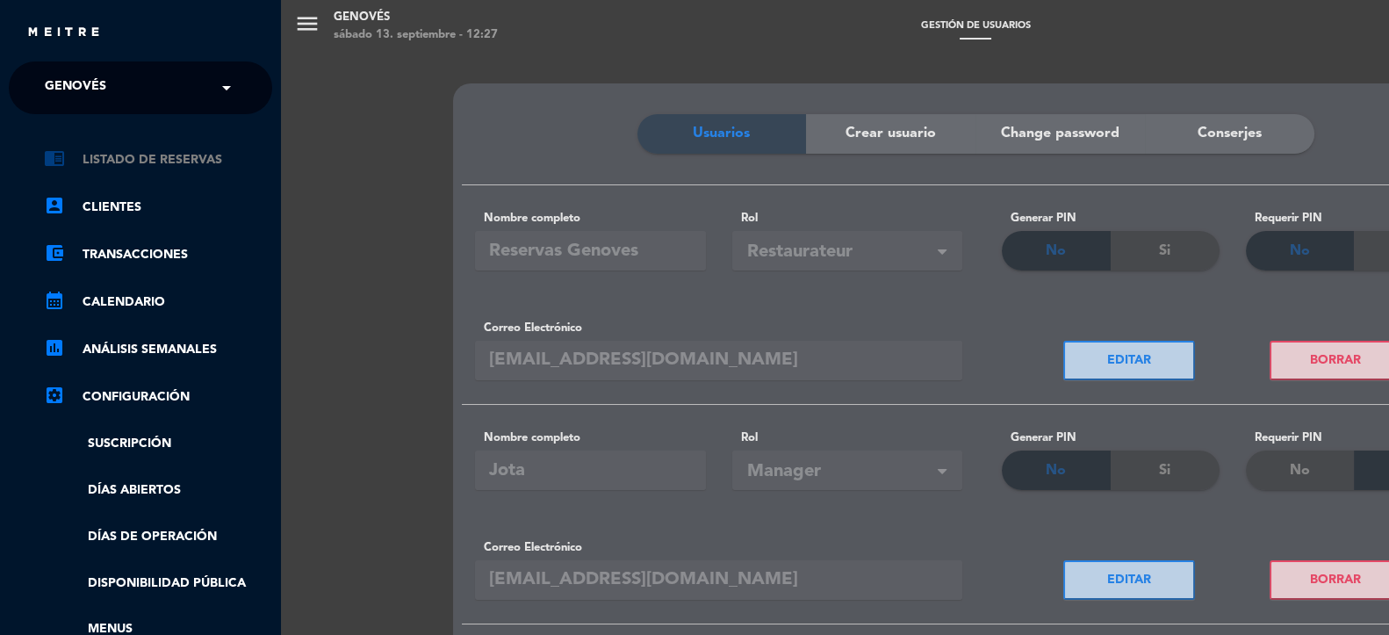
click at [118, 152] on link "chrome_reader_mode Listado de Reservas" at bounding box center [158, 159] width 228 height 21
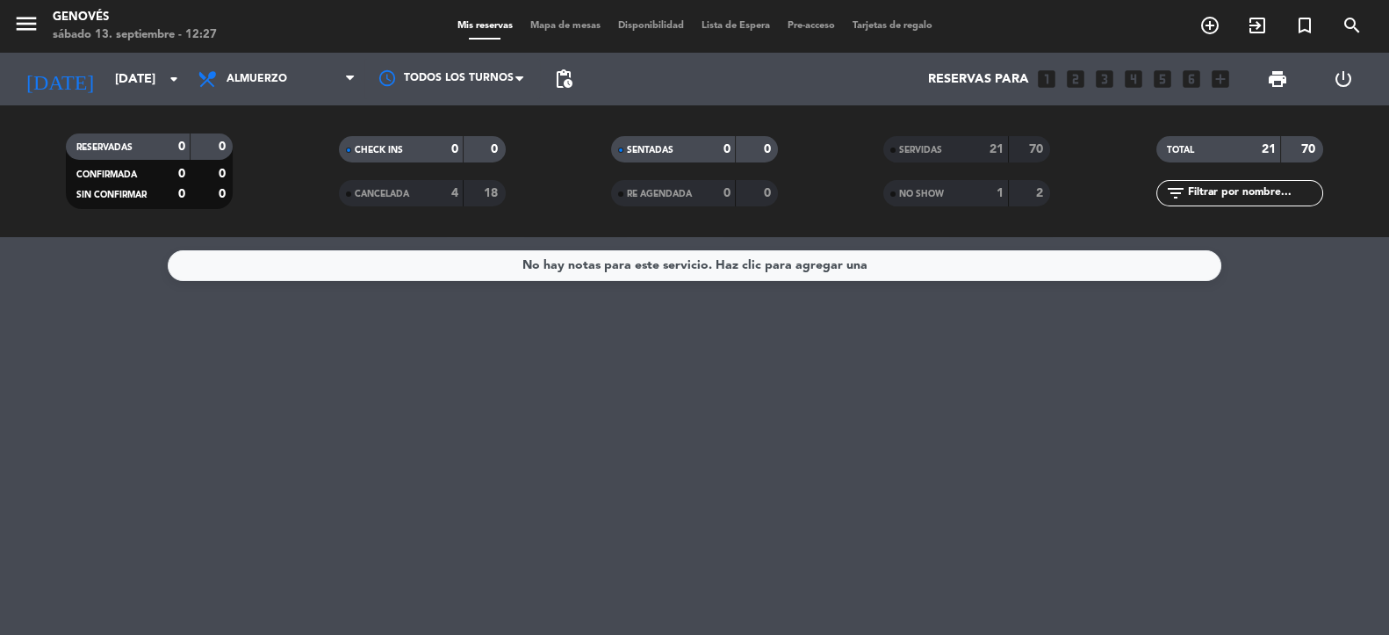
click at [407, 338] on div "No hay notas para este servicio. Haz clic para agregar una" at bounding box center [694, 436] width 1389 height 398
